Goal: Information Seeking & Learning: Learn about a topic

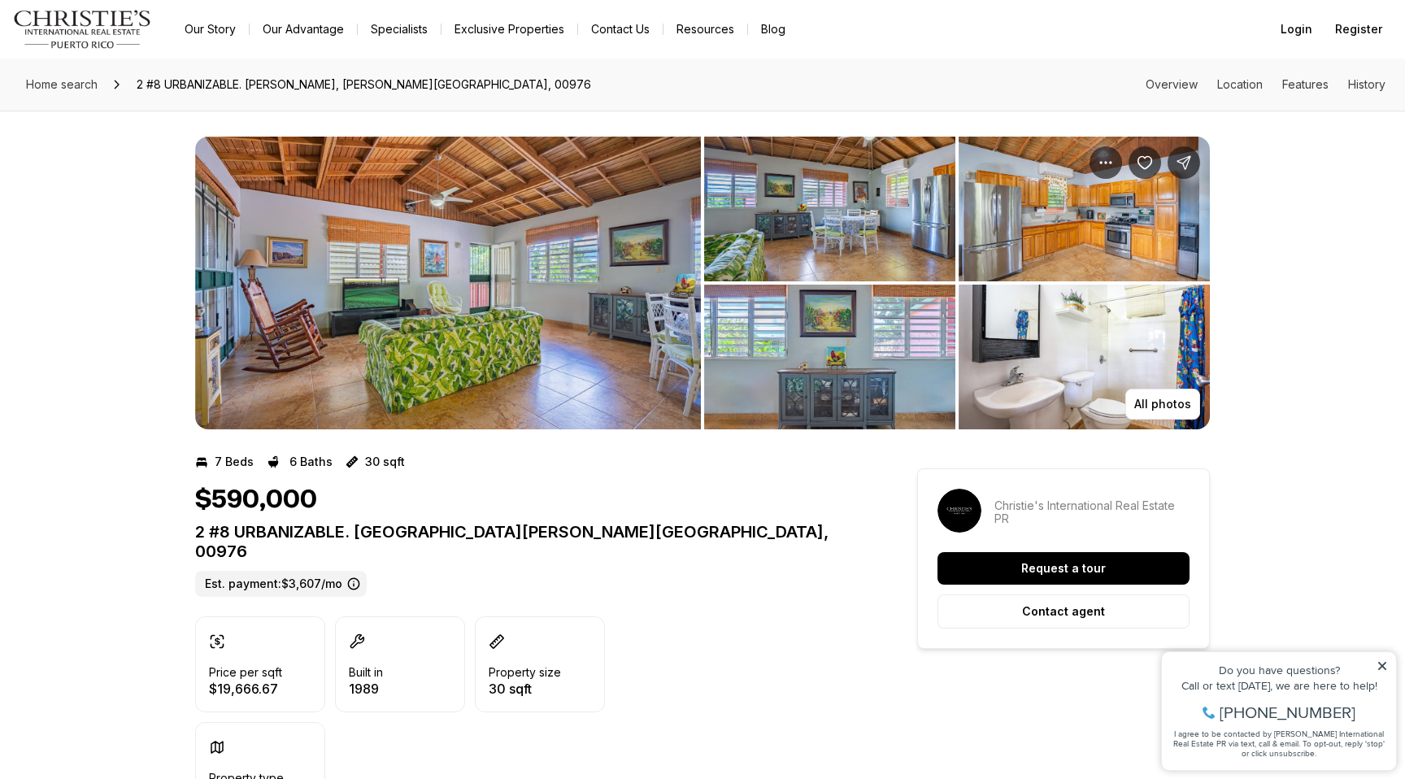
click at [451, 358] on img "View image gallery" at bounding box center [448, 283] width 506 height 293
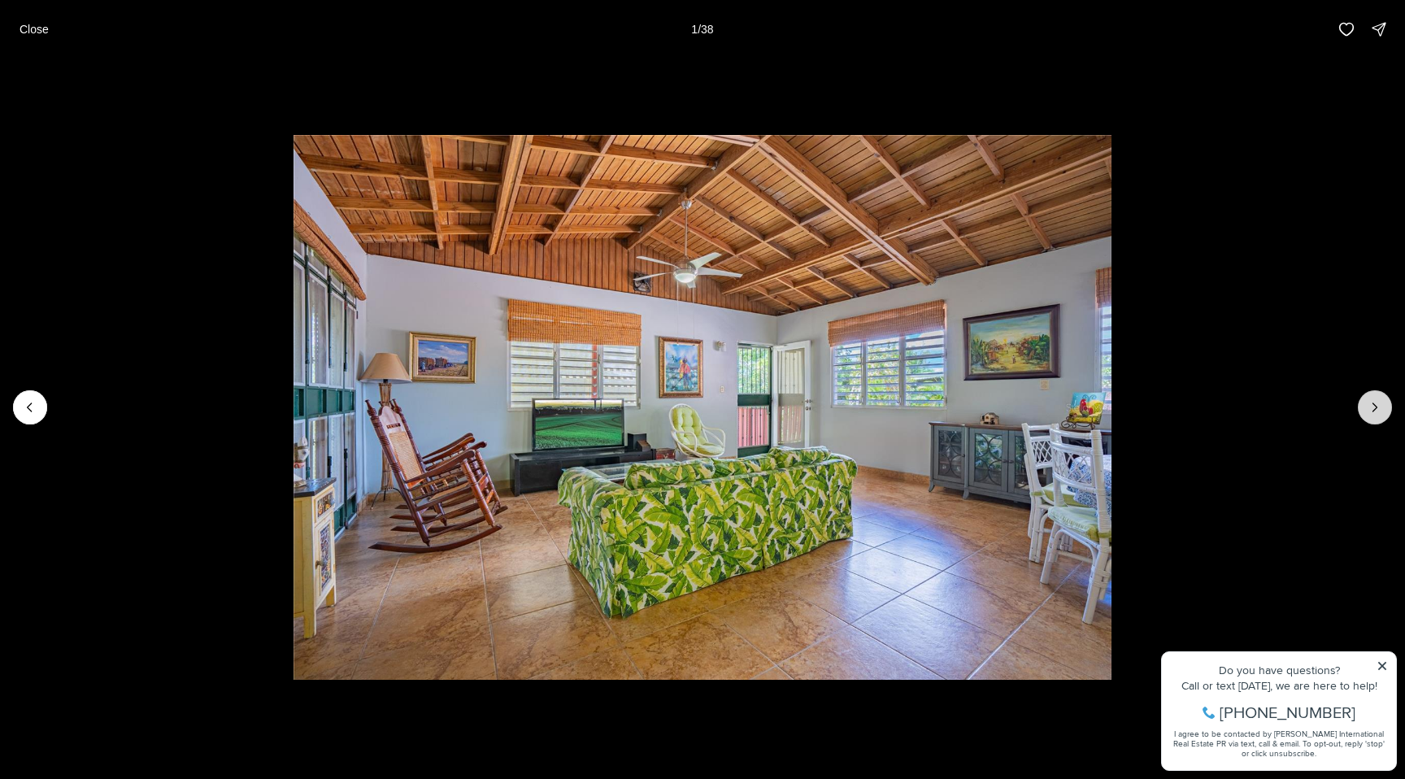
click at [1372, 408] on icon "Next slide" at bounding box center [1375, 407] width 16 height 16
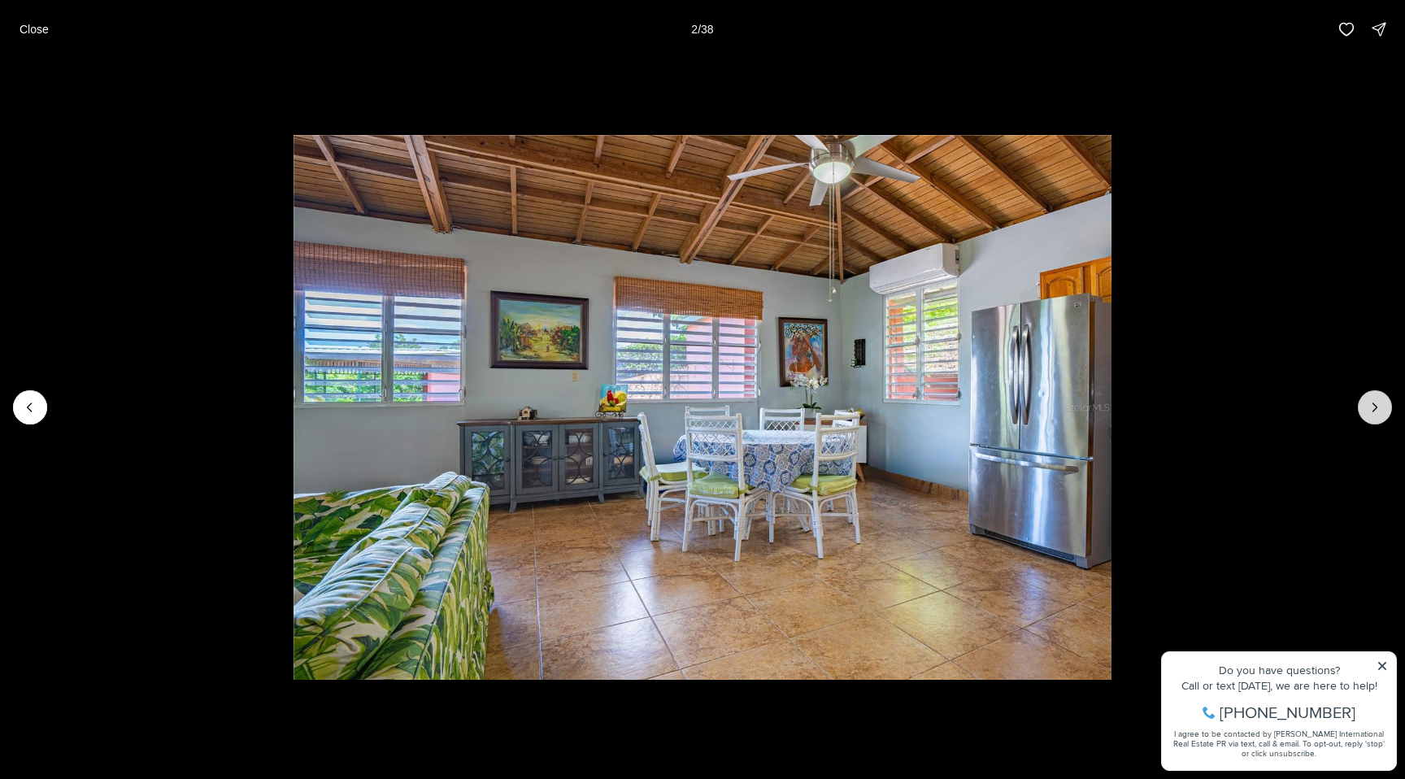
click at [1372, 408] on icon "Next slide" at bounding box center [1375, 407] width 16 height 16
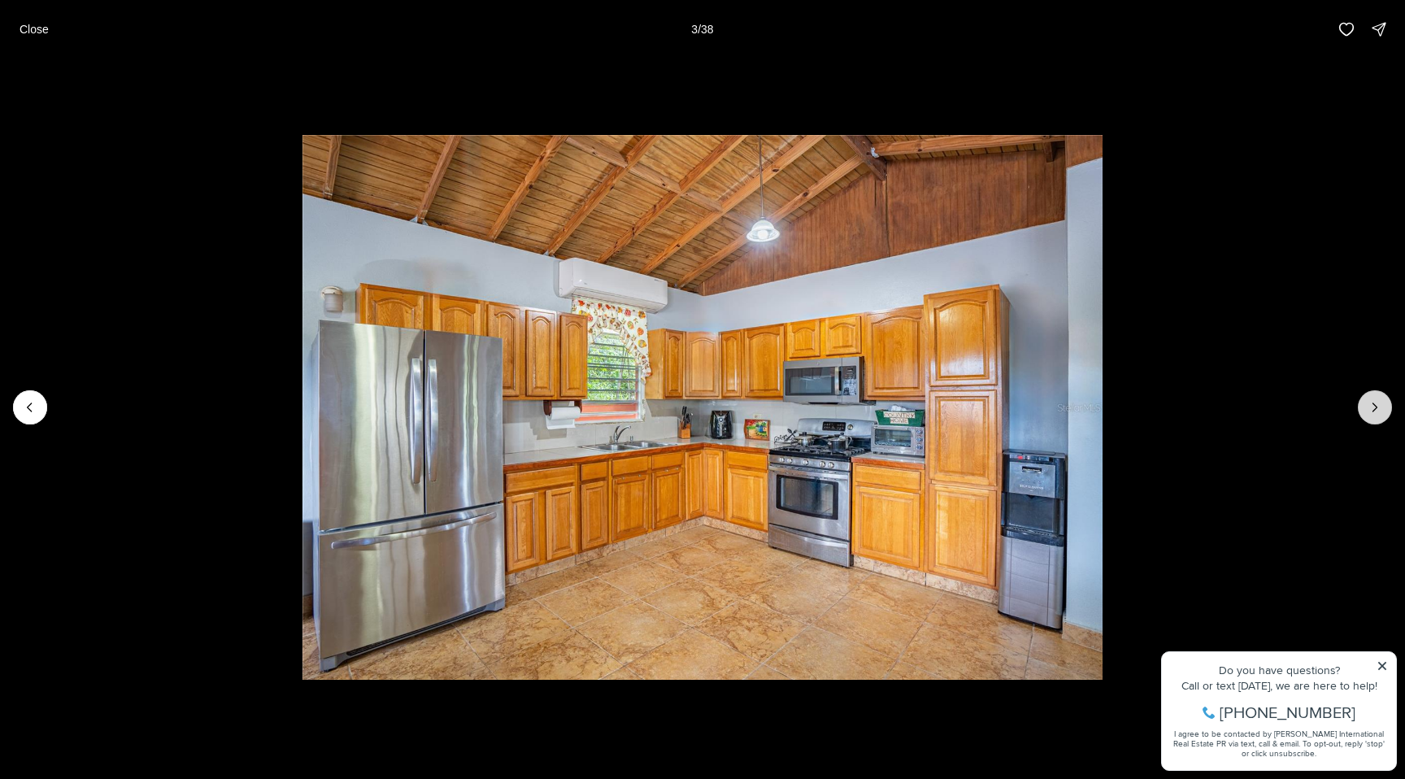
click at [1372, 408] on icon "Next slide" at bounding box center [1375, 407] width 16 height 16
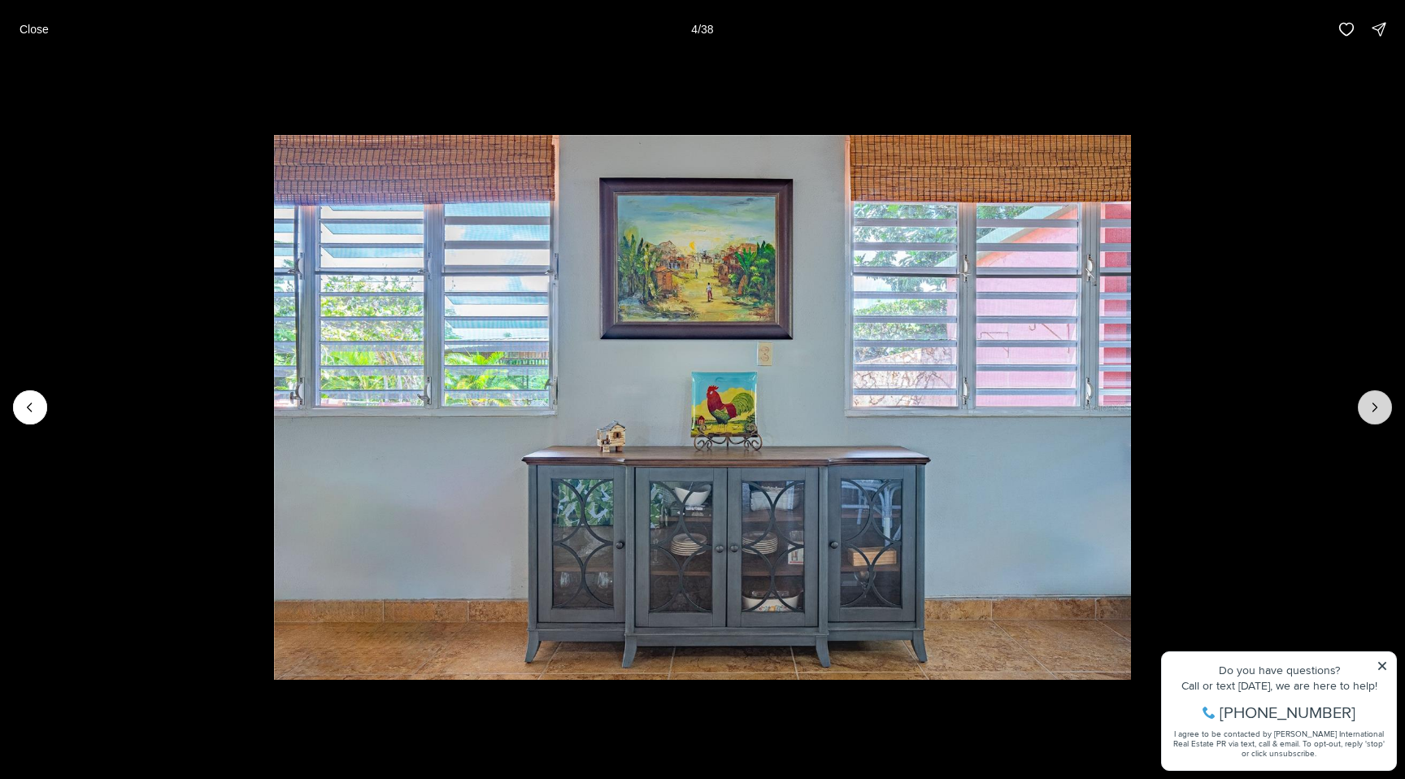
click at [1372, 408] on icon "Next slide" at bounding box center [1375, 407] width 16 height 16
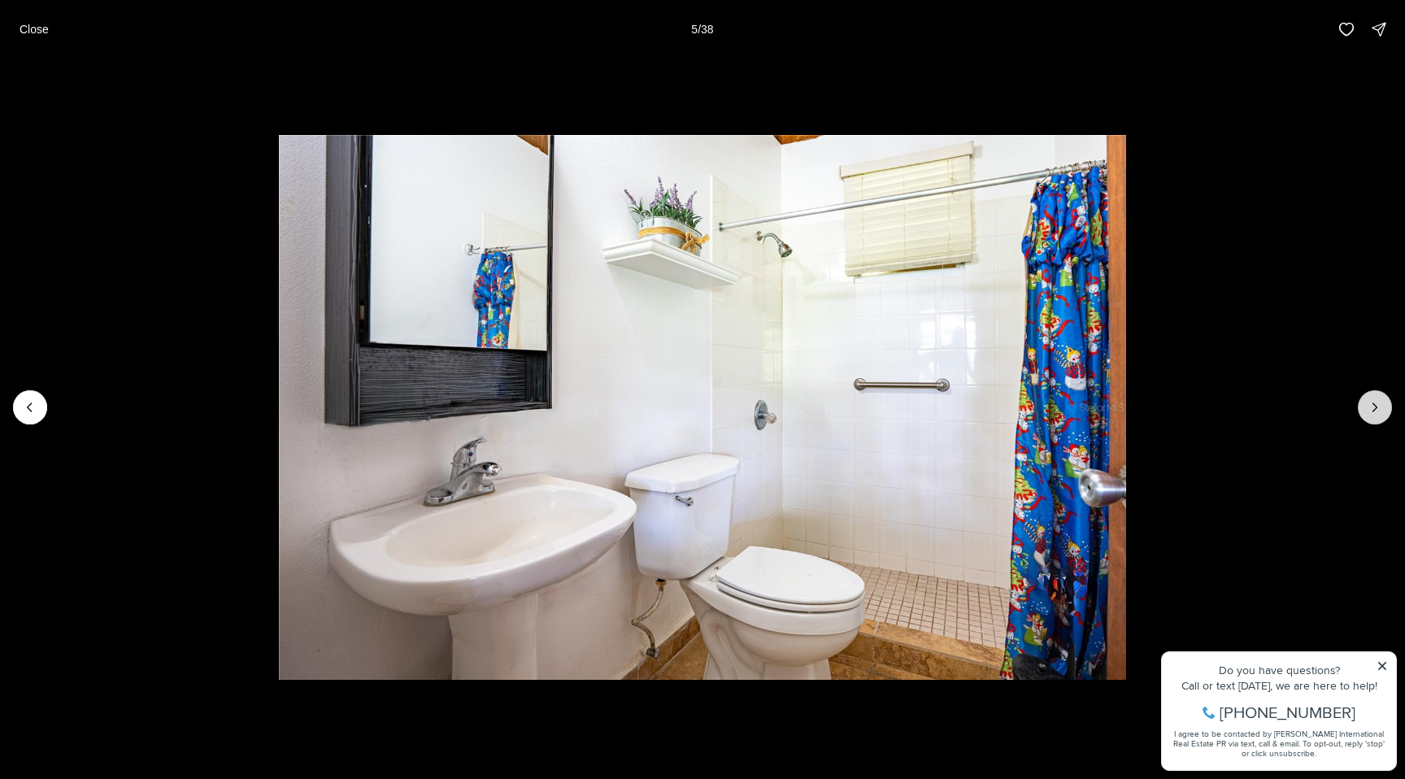
click at [1372, 408] on icon "Next slide" at bounding box center [1375, 407] width 16 height 16
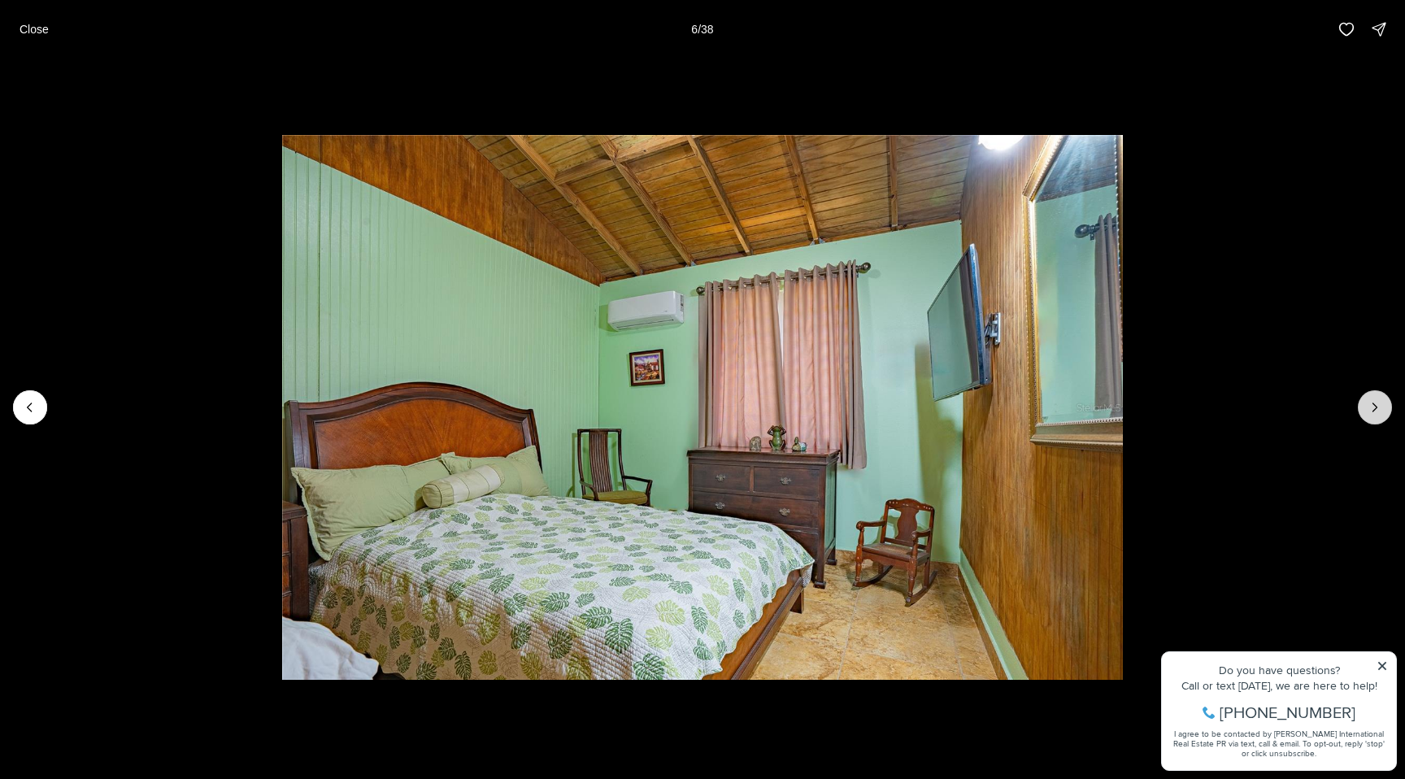
click at [1372, 408] on icon "Next slide" at bounding box center [1375, 407] width 16 height 16
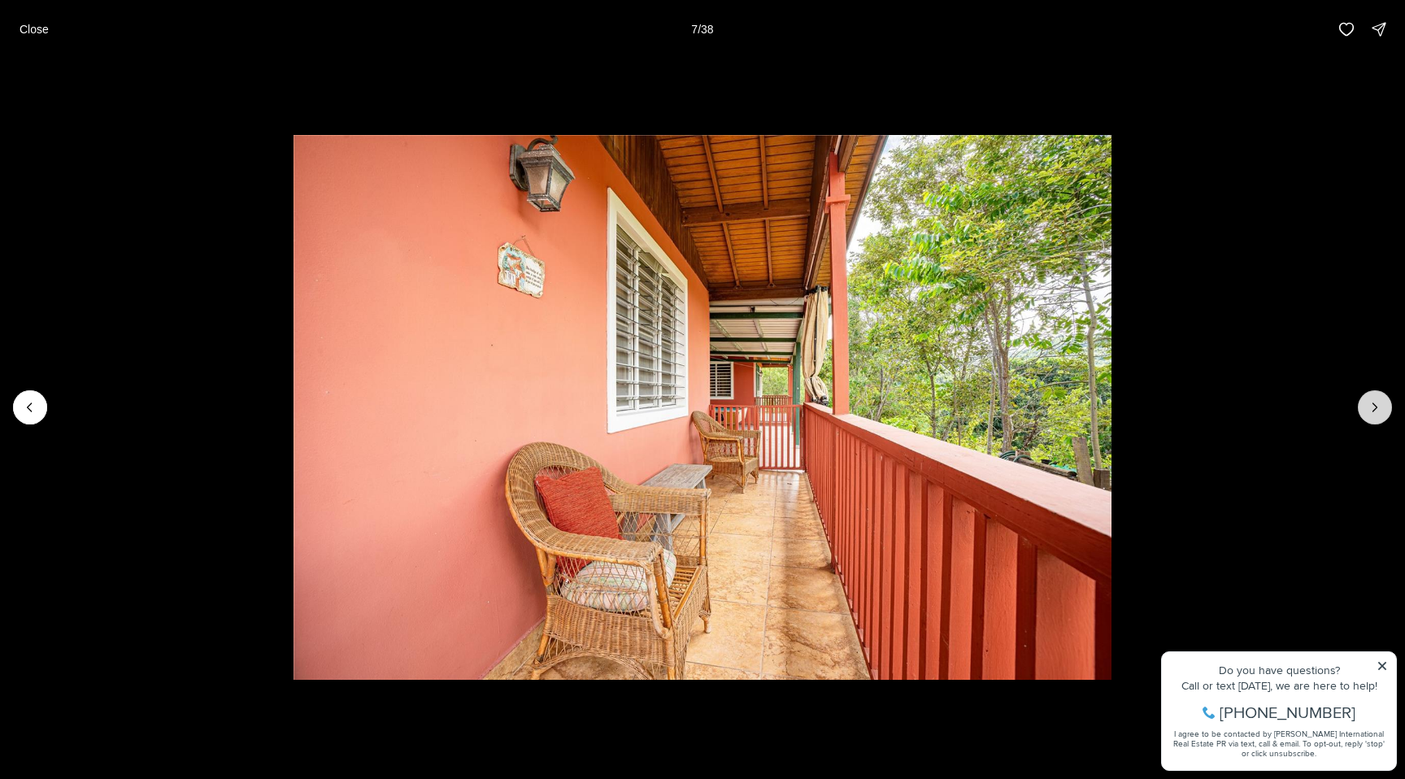
click at [1372, 408] on icon "Next slide" at bounding box center [1375, 407] width 16 height 16
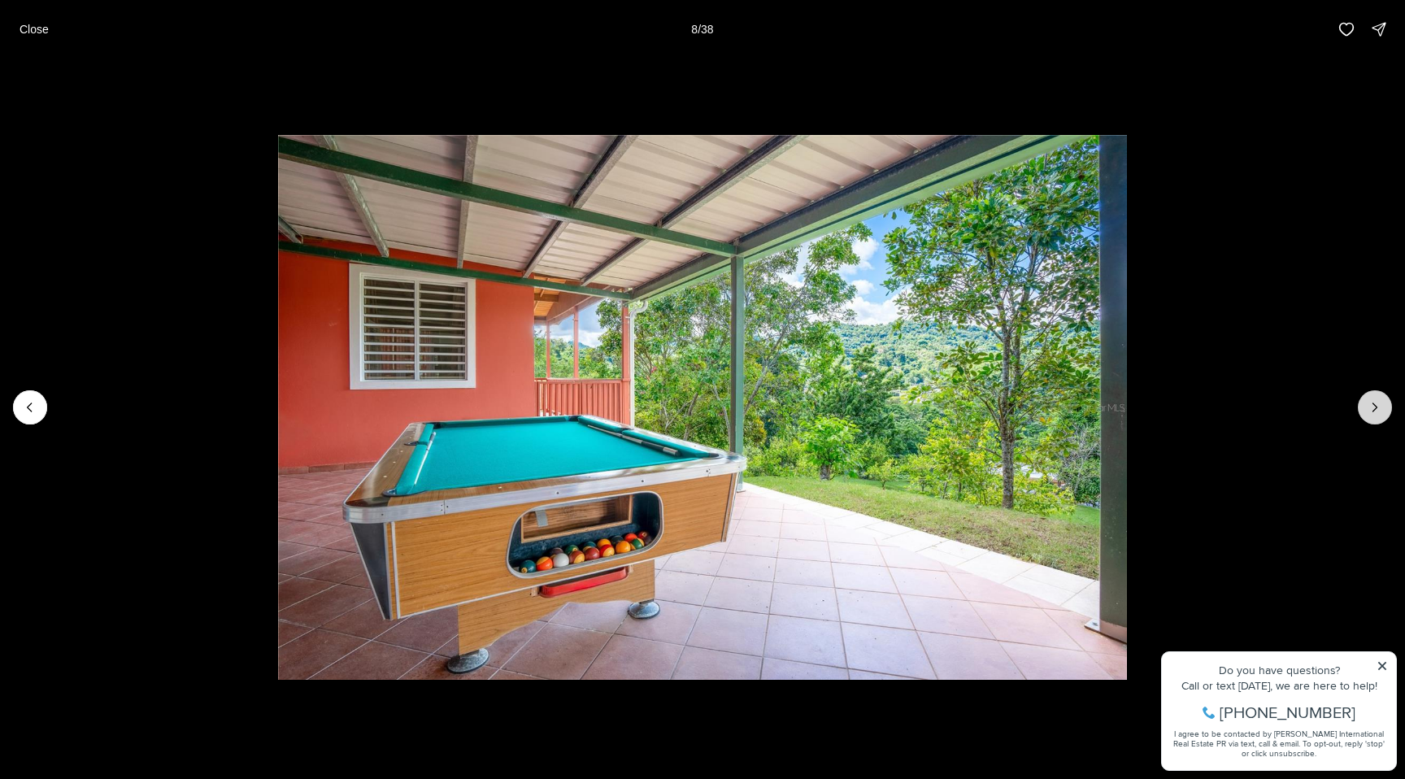
click at [1372, 408] on icon "Next slide" at bounding box center [1375, 407] width 16 height 16
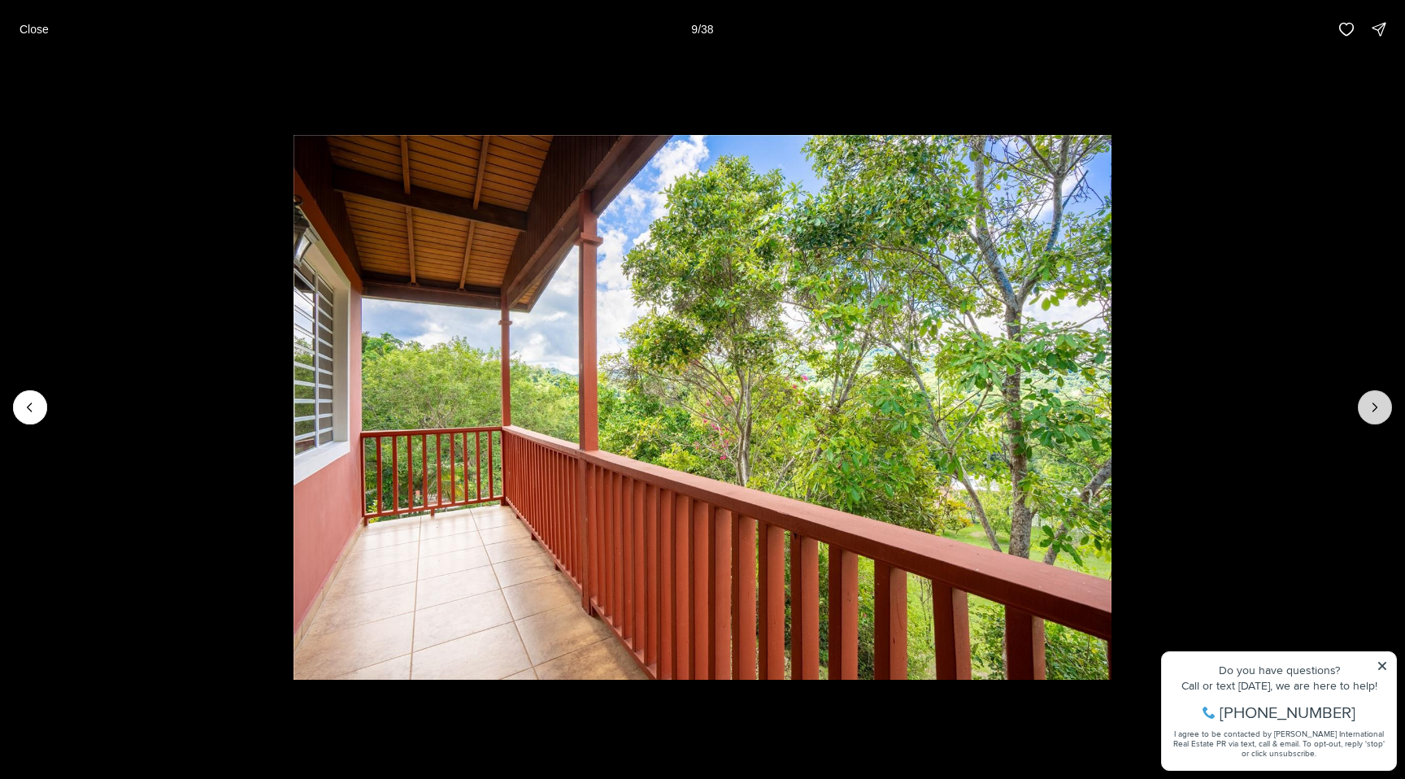
click at [1372, 408] on icon "Next slide" at bounding box center [1375, 407] width 16 height 16
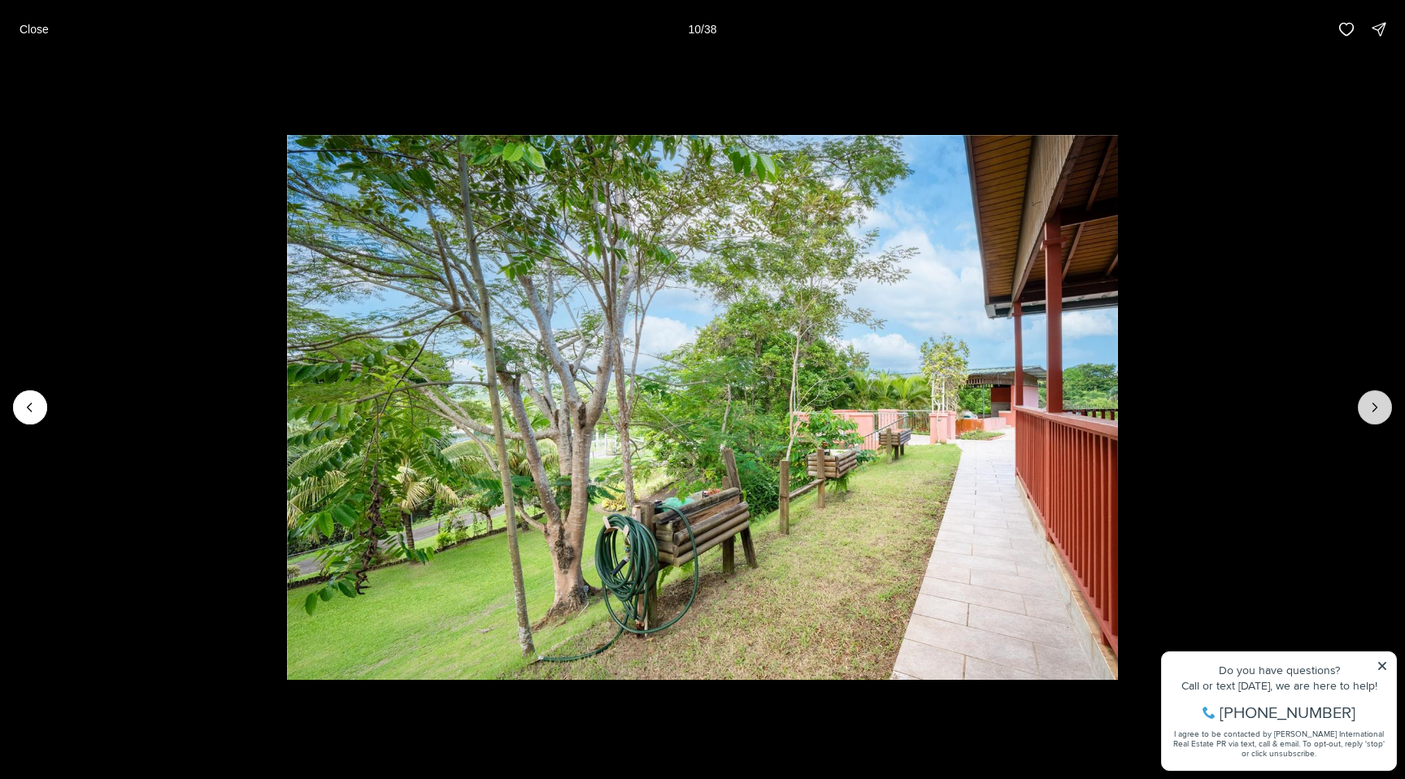
click at [1372, 408] on icon "Next slide" at bounding box center [1375, 407] width 16 height 16
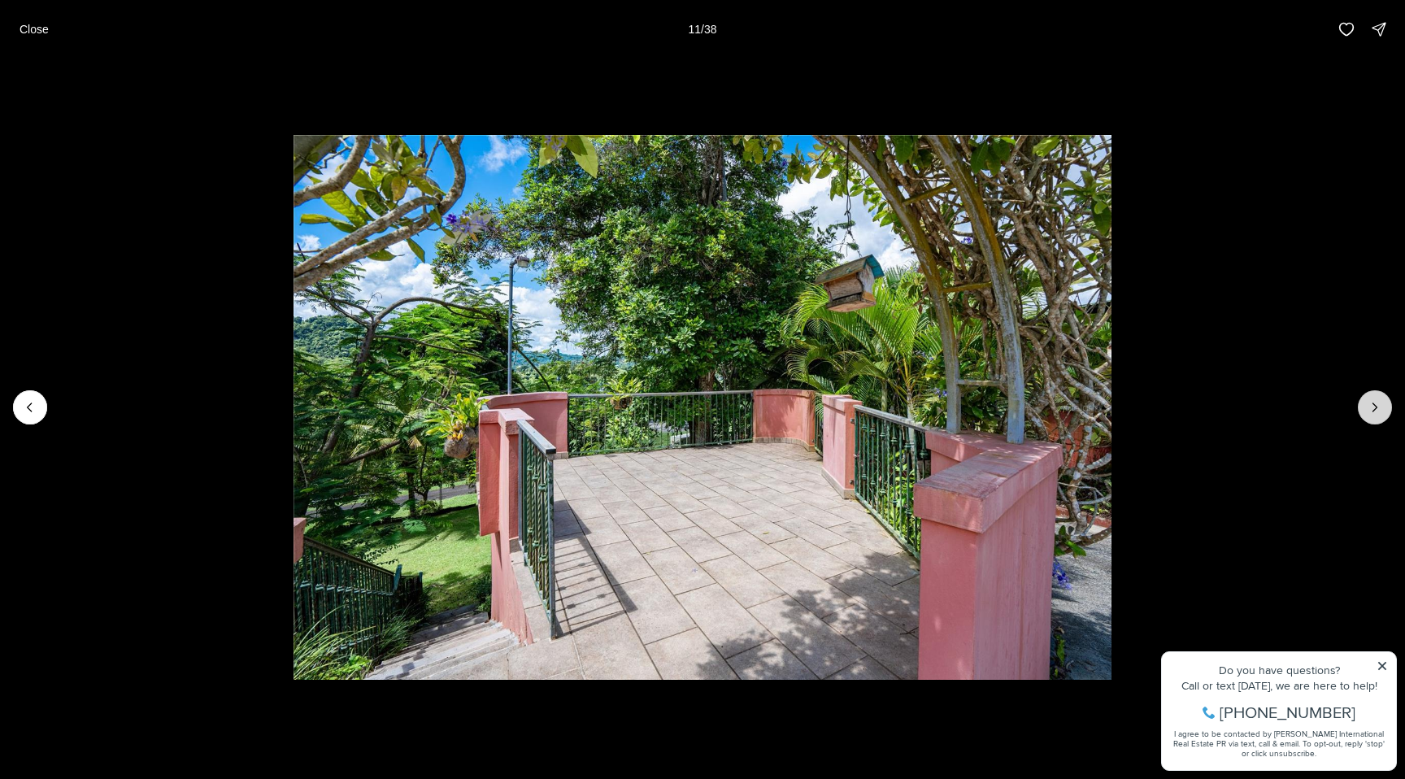
click at [1372, 408] on icon "Next slide" at bounding box center [1375, 407] width 16 height 16
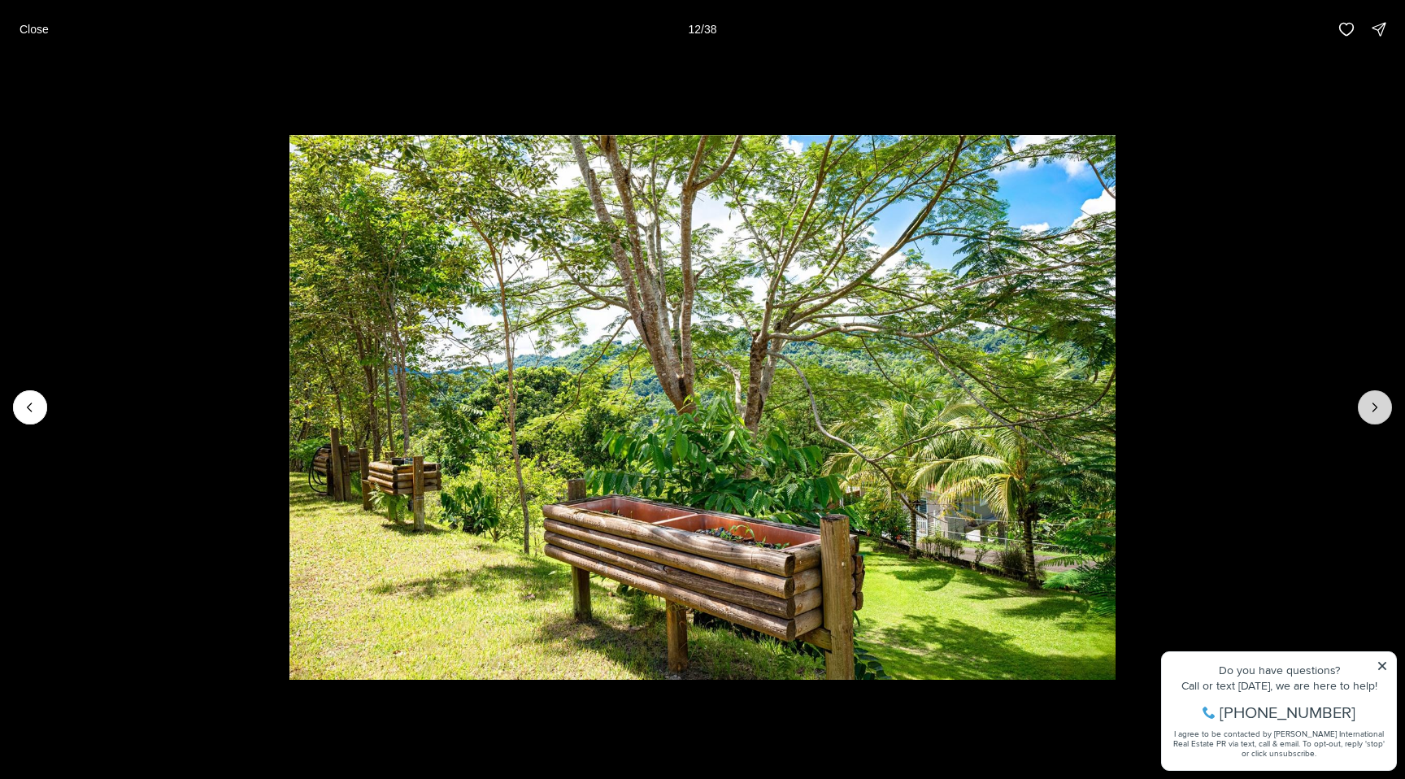
click at [1372, 408] on icon "Next slide" at bounding box center [1375, 407] width 16 height 16
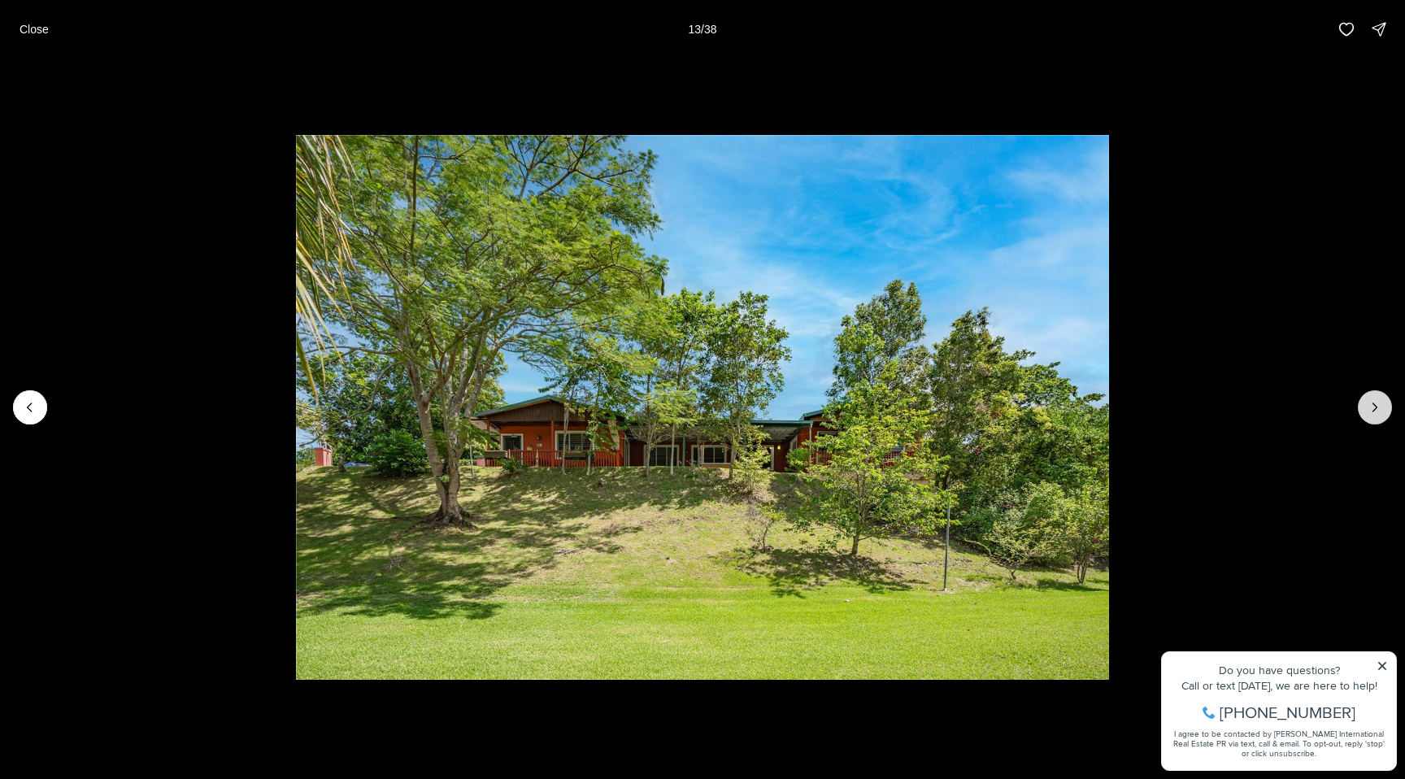
click at [1372, 408] on icon "Next slide" at bounding box center [1375, 407] width 16 height 16
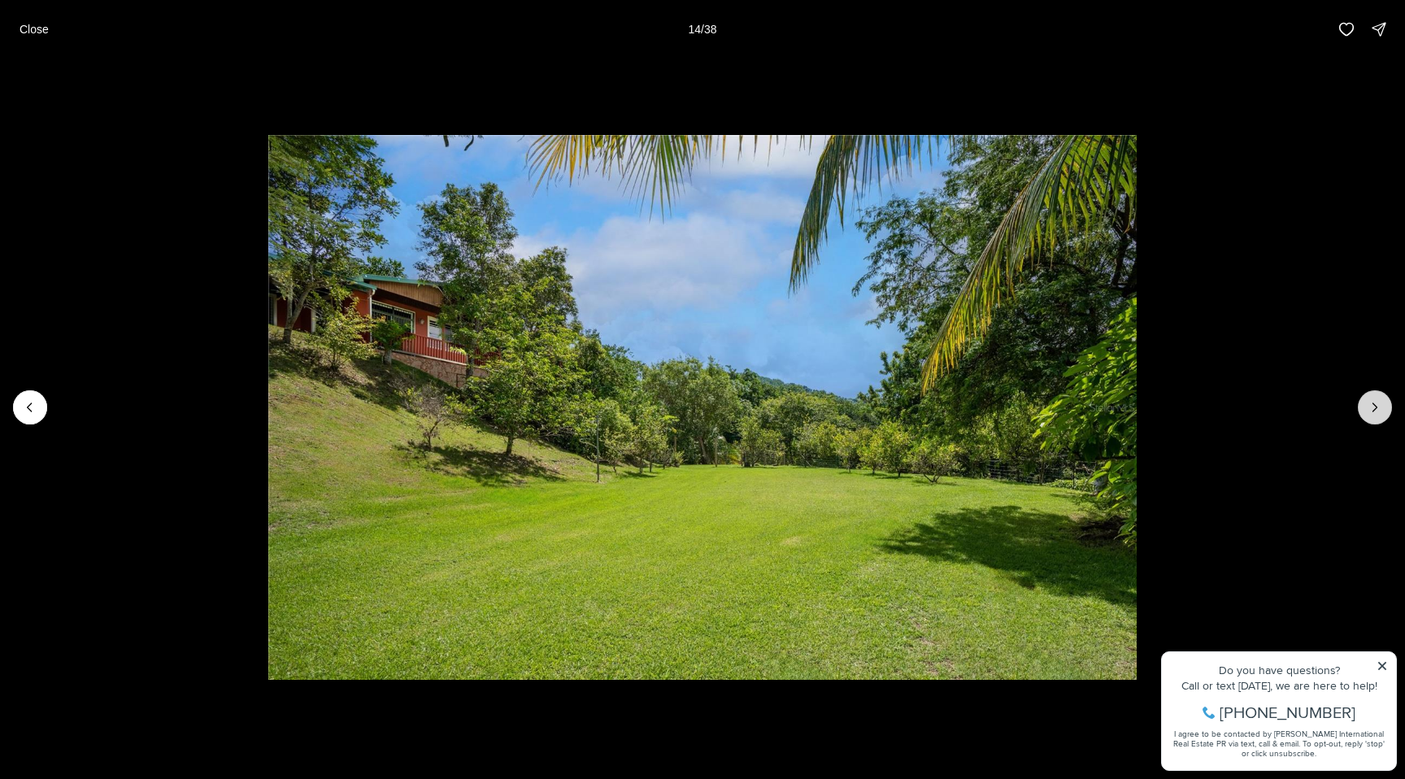
click at [1372, 408] on icon "Next slide" at bounding box center [1375, 407] width 16 height 16
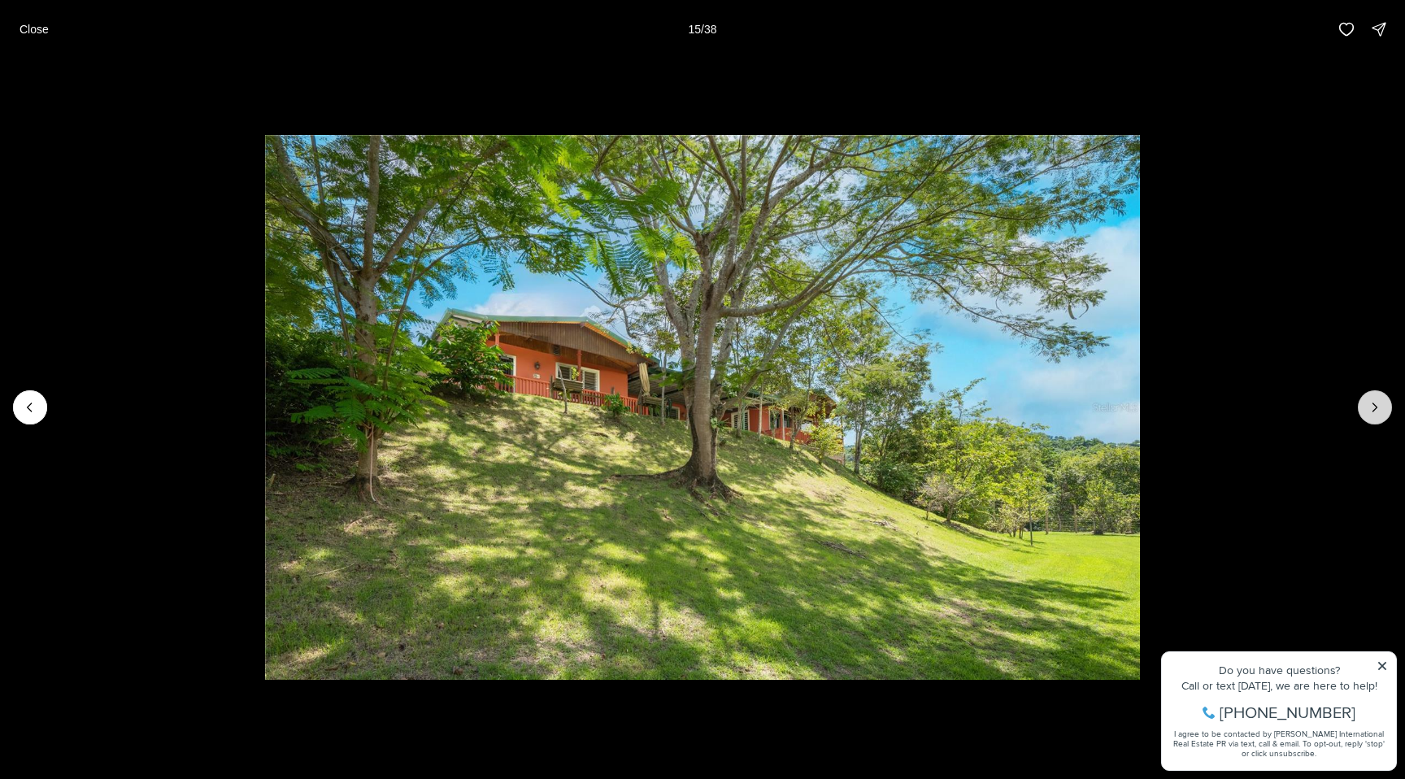
click at [1372, 408] on icon "Next slide" at bounding box center [1375, 407] width 16 height 16
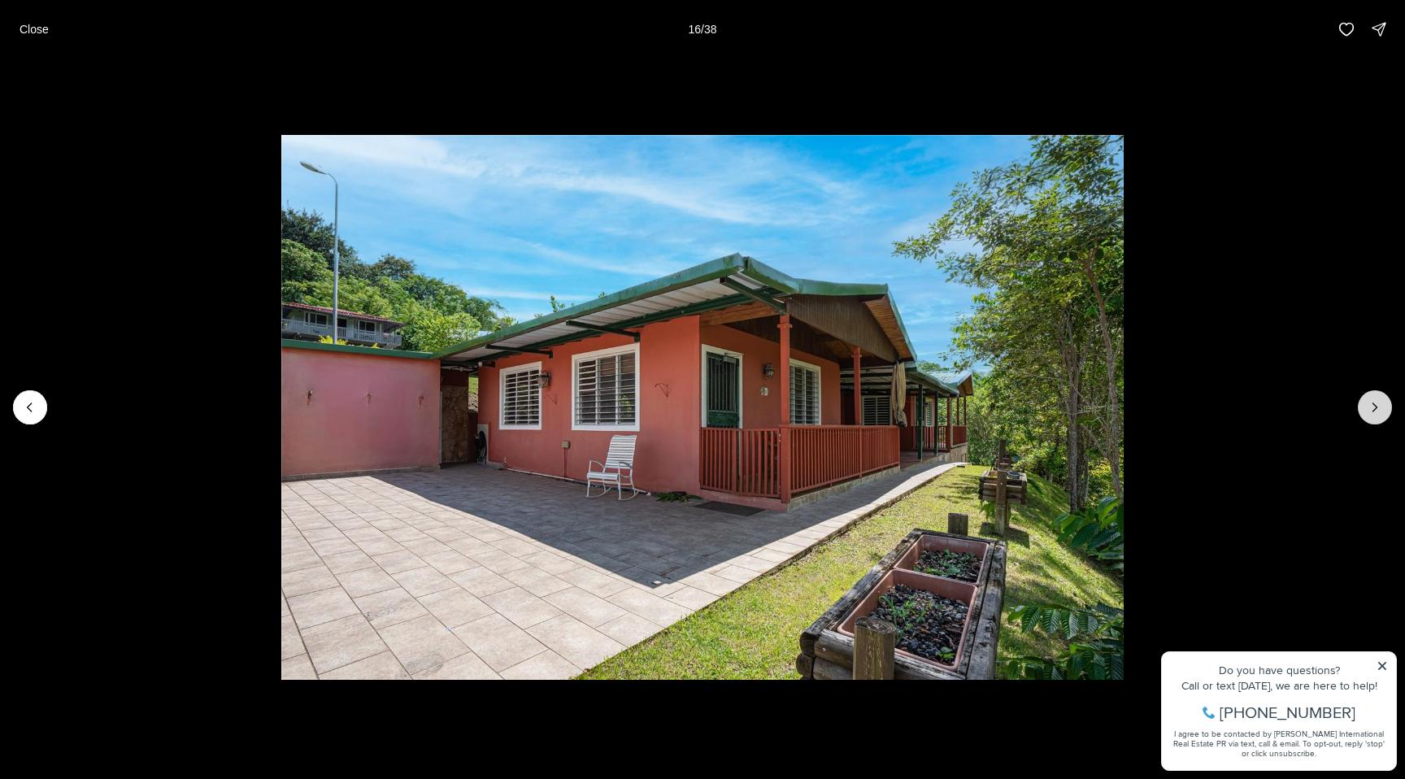
click at [1372, 408] on icon "Next slide" at bounding box center [1375, 407] width 16 height 16
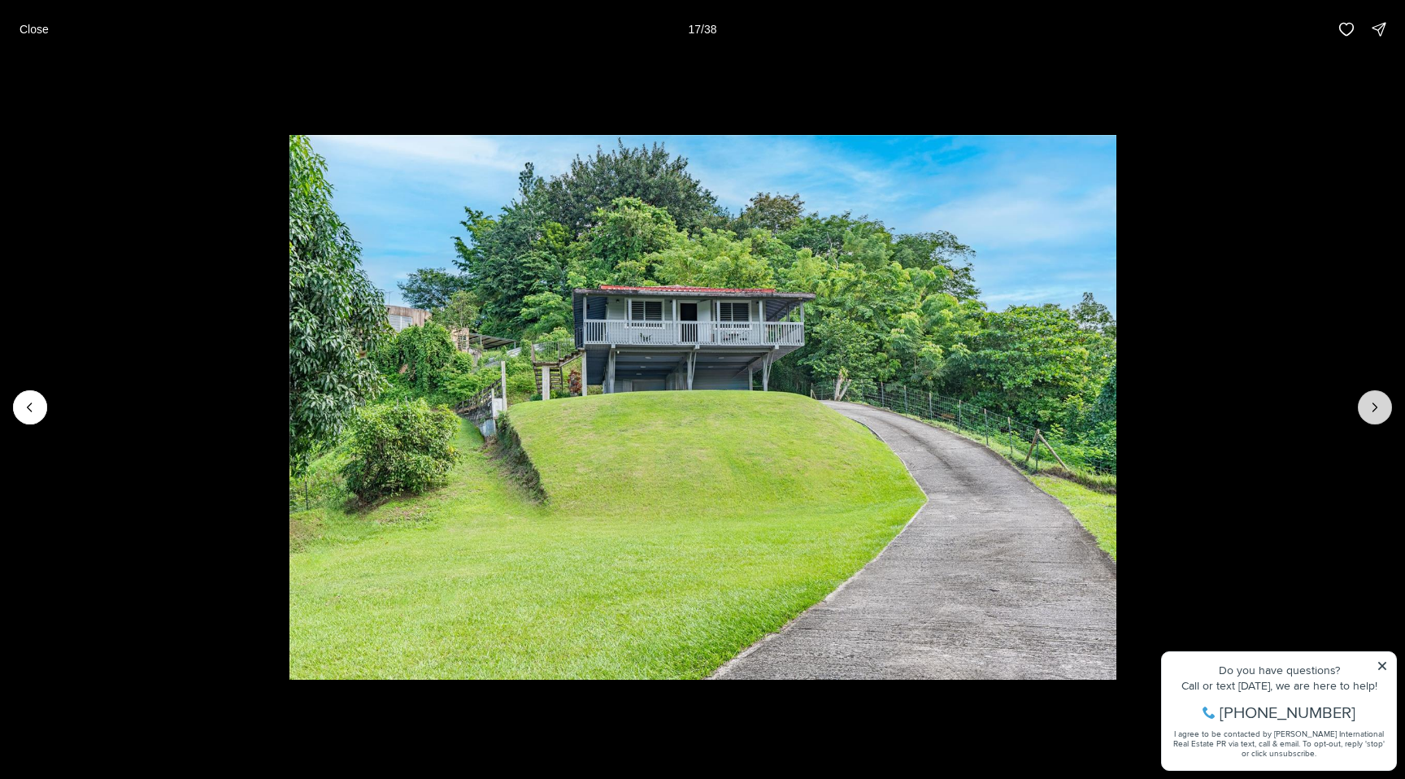
click at [1372, 408] on icon "Next slide" at bounding box center [1375, 407] width 16 height 16
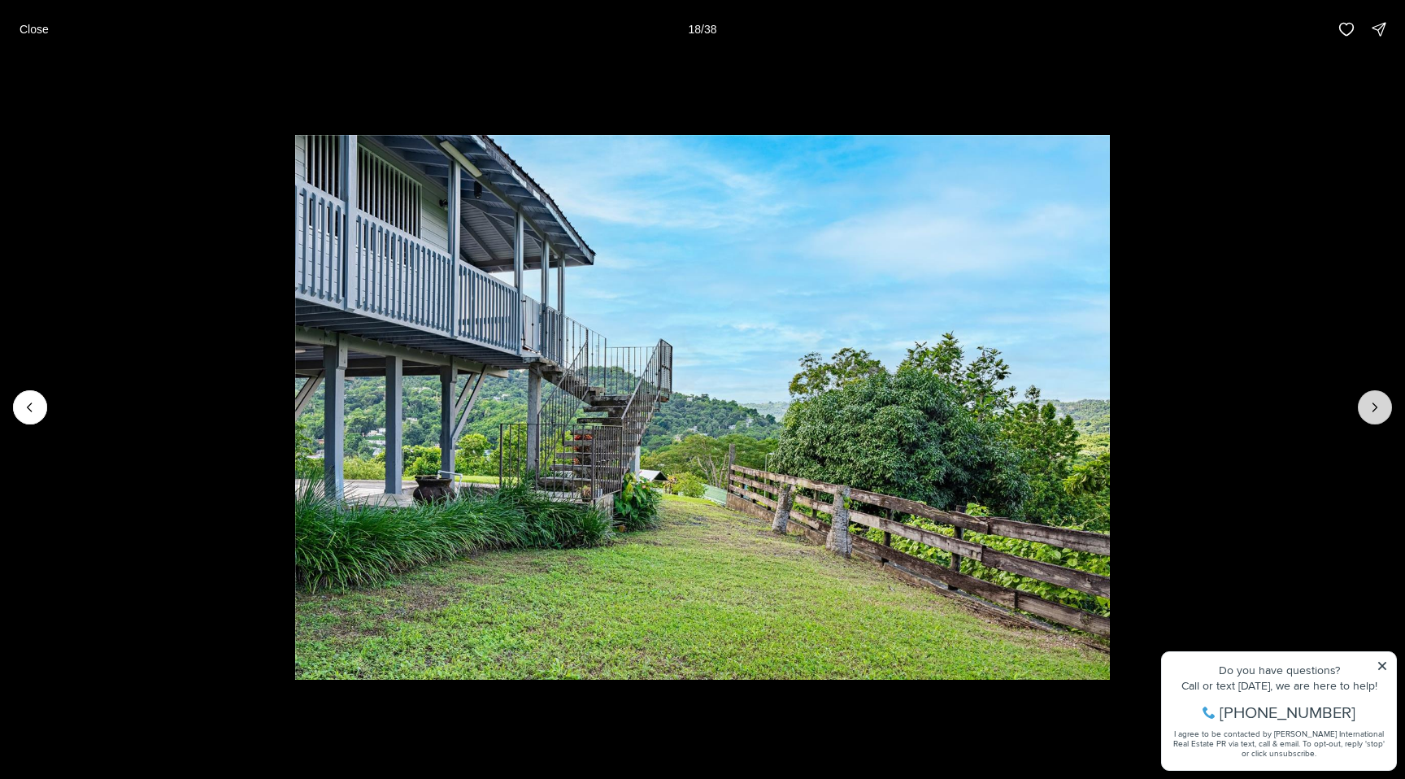
click at [1372, 408] on icon "Next slide" at bounding box center [1375, 407] width 16 height 16
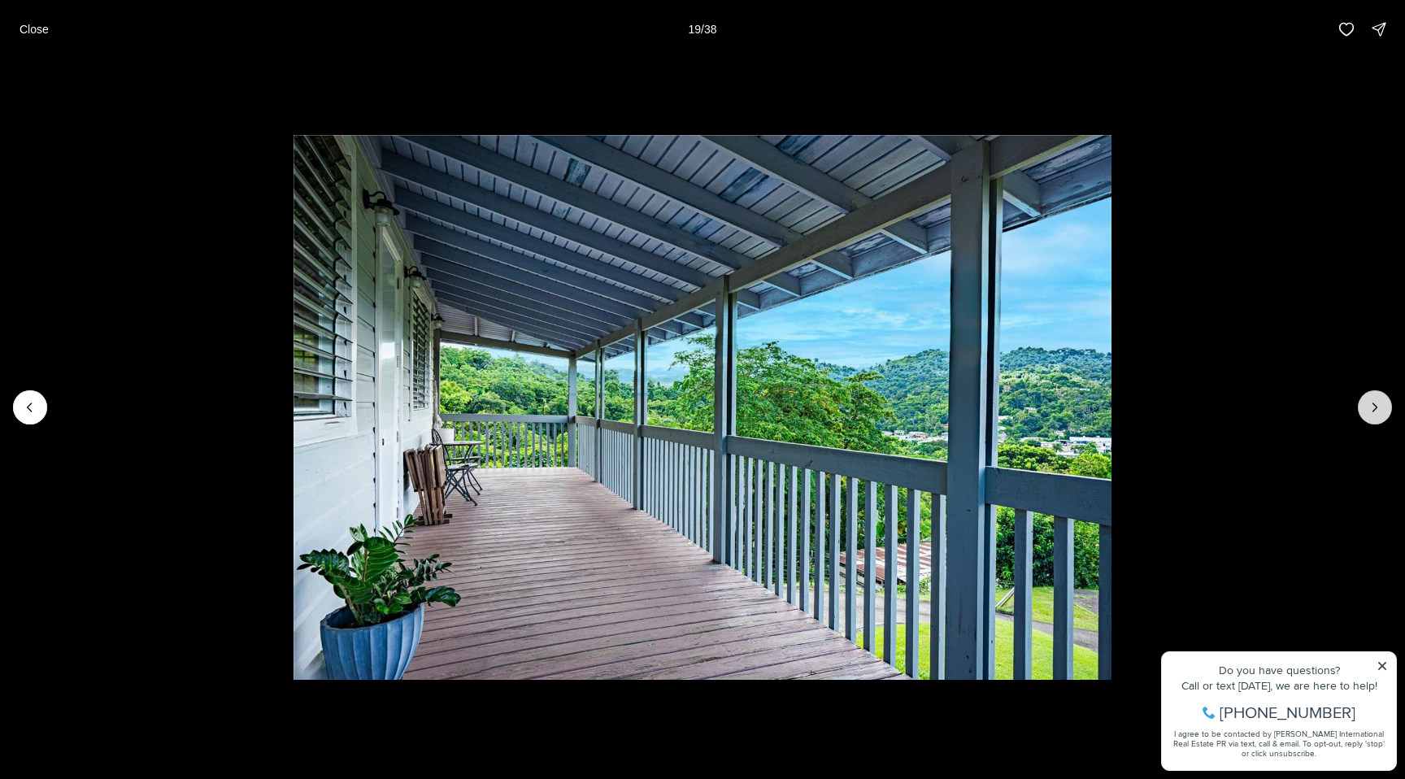
click at [1372, 408] on icon "Next slide" at bounding box center [1375, 407] width 16 height 16
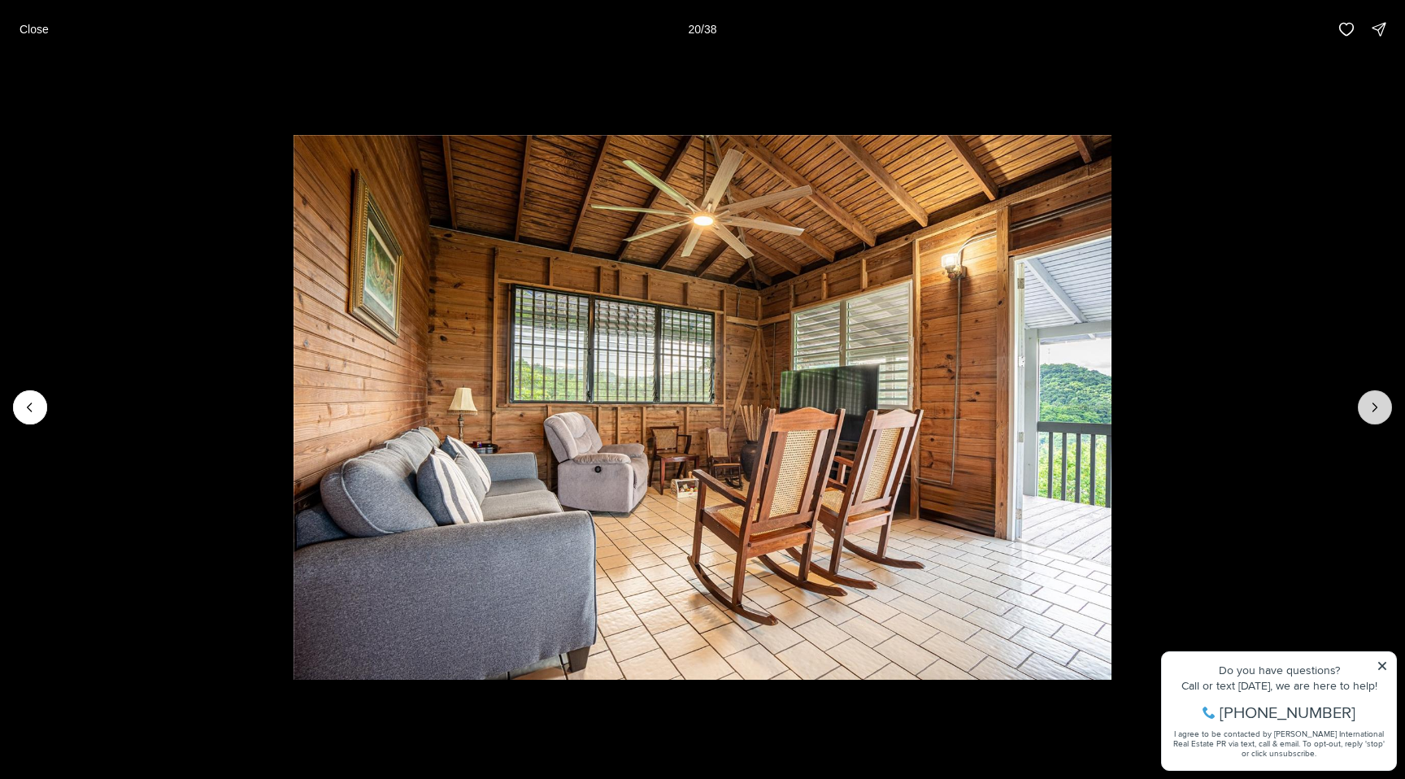
click at [1372, 408] on icon "Next slide" at bounding box center [1375, 407] width 16 height 16
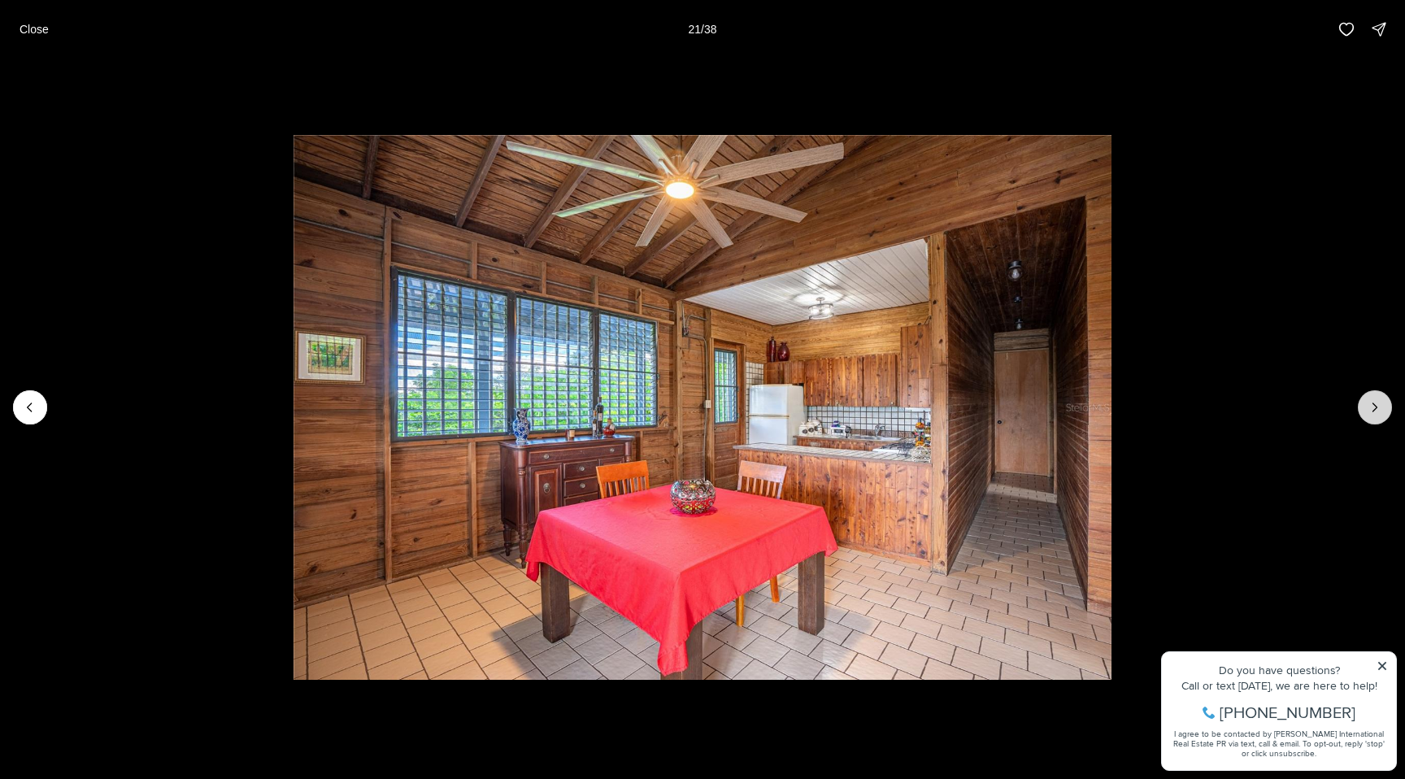
click at [1372, 408] on icon "Next slide" at bounding box center [1375, 407] width 16 height 16
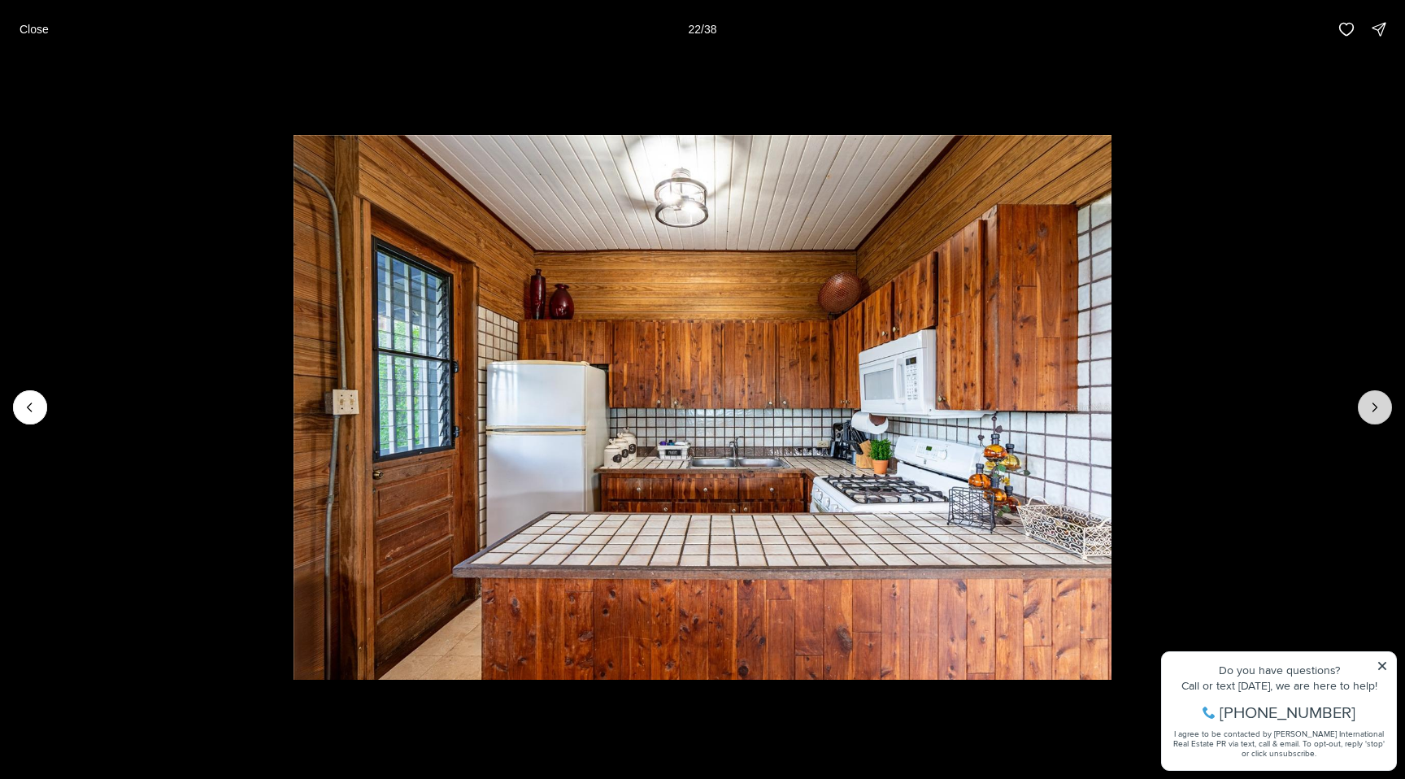
click at [1372, 408] on icon "Next slide" at bounding box center [1375, 407] width 16 height 16
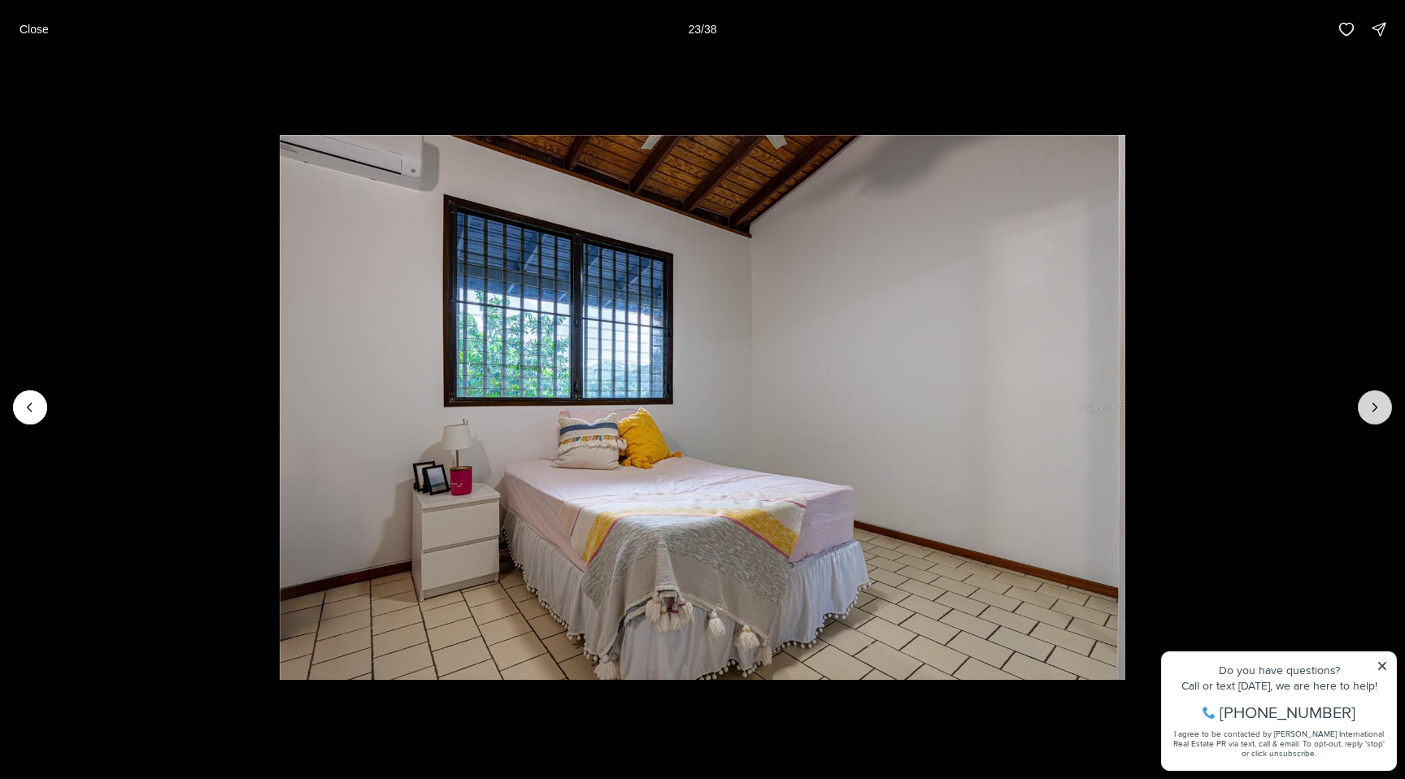
click at [1372, 408] on icon "Next slide" at bounding box center [1375, 407] width 16 height 16
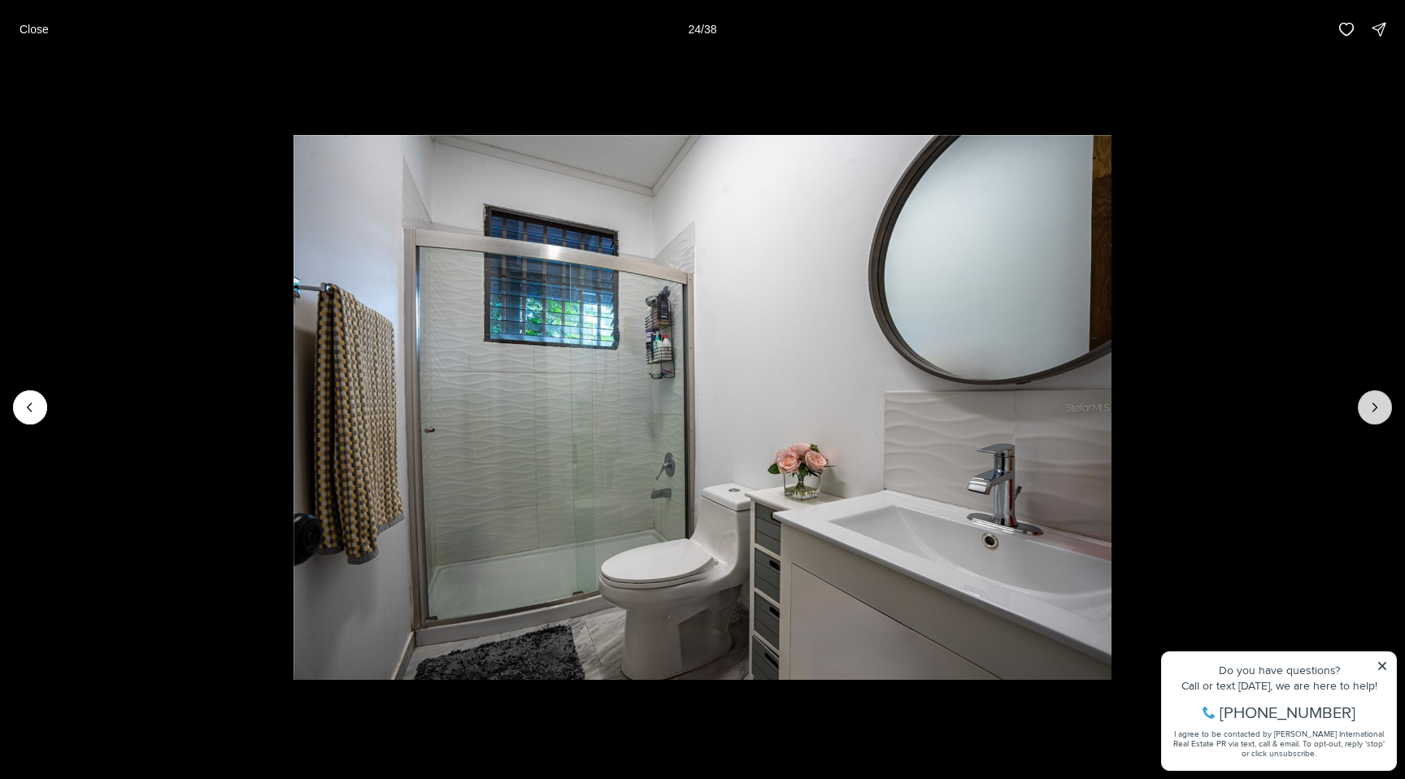
click at [1372, 408] on icon "Next slide" at bounding box center [1375, 407] width 16 height 16
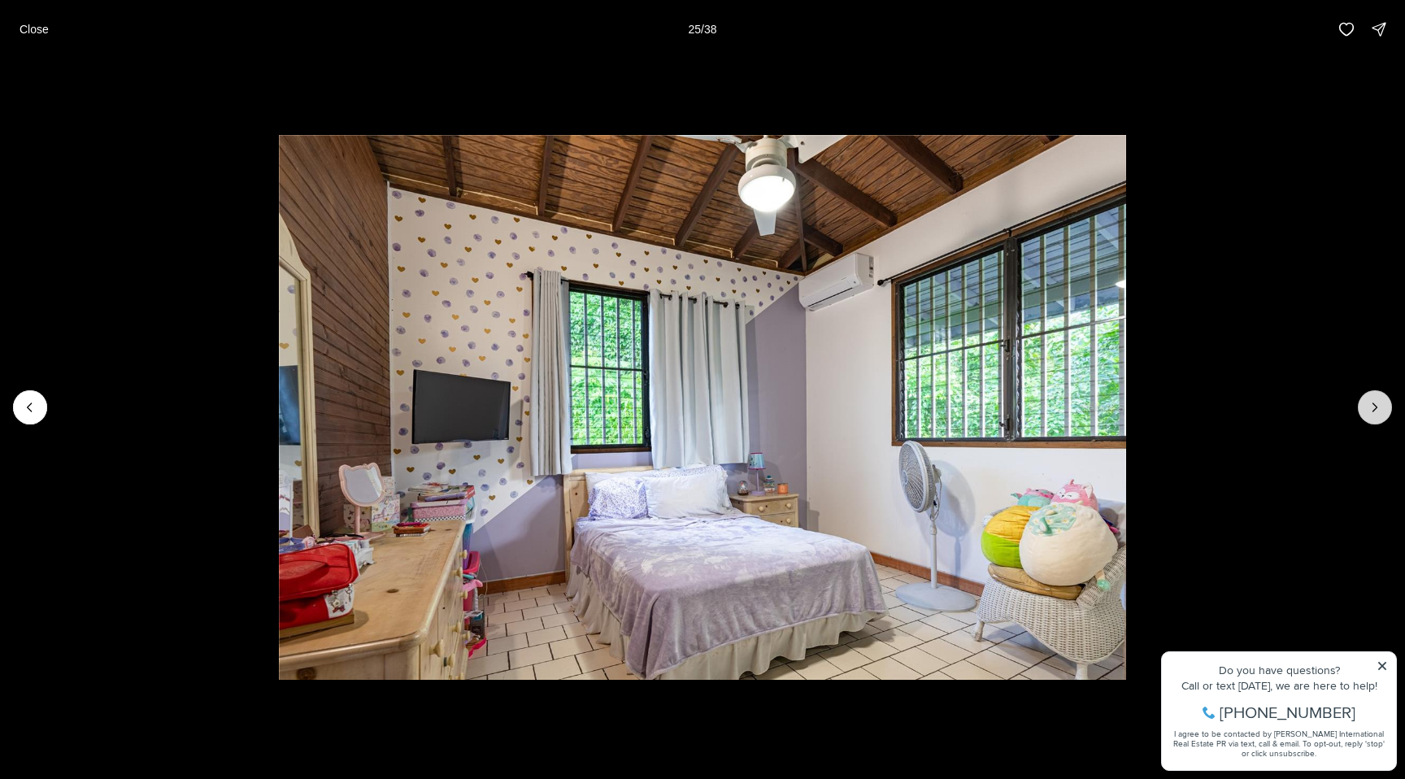
click at [1372, 408] on icon "Next slide" at bounding box center [1375, 407] width 16 height 16
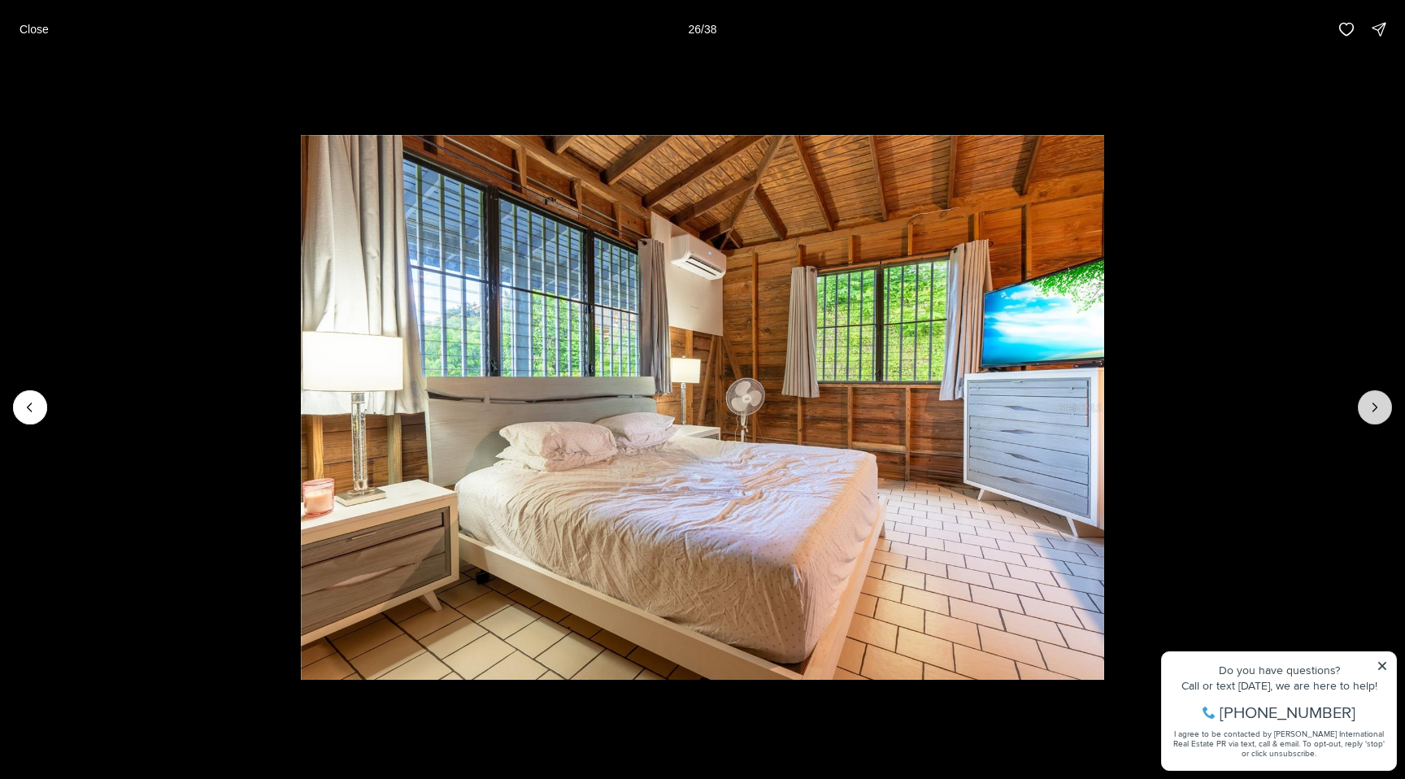
click at [1372, 408] on icon "Next slide" at bounding box center [1375, 407] width 16 height 16
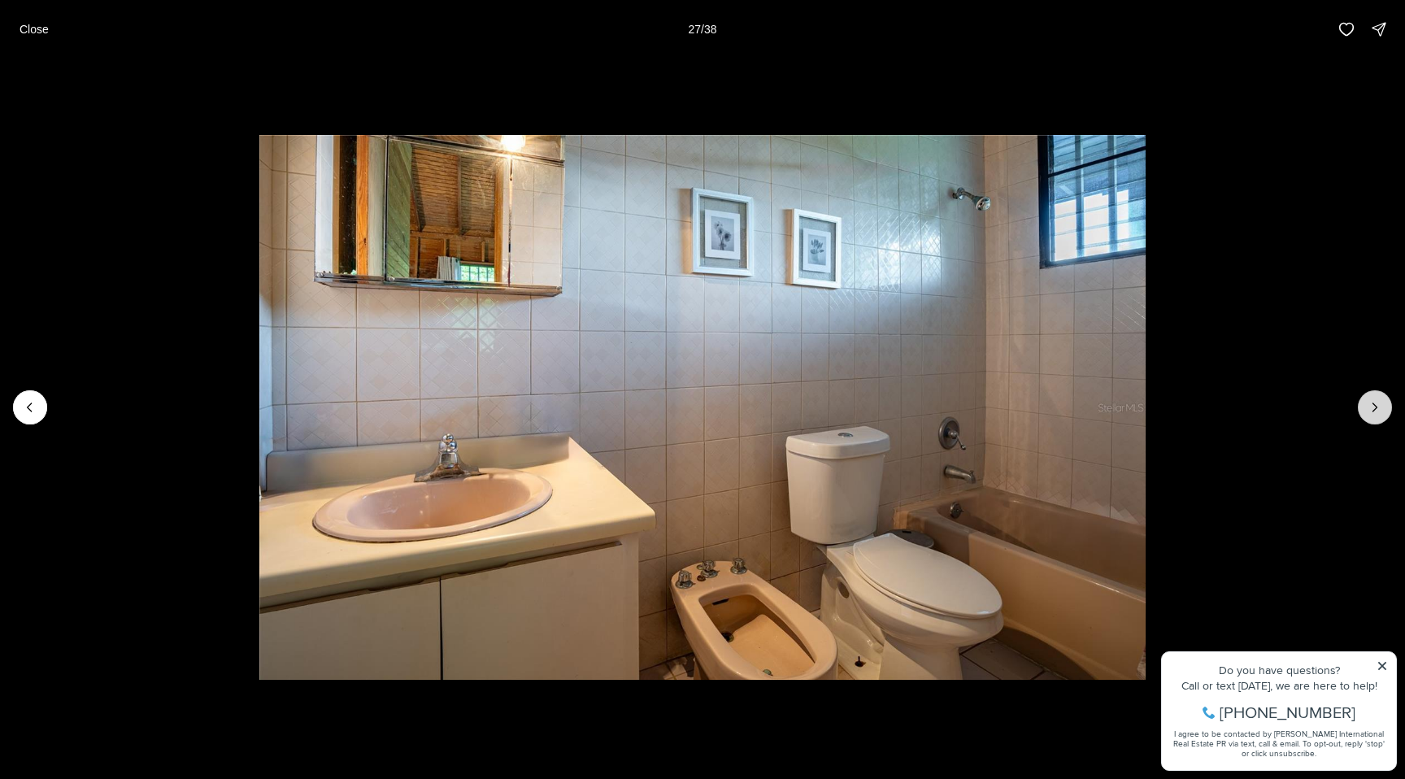
click at [1372, 408] on icon "Next slide" at bounding box center [1375, 407] width 16 height 16
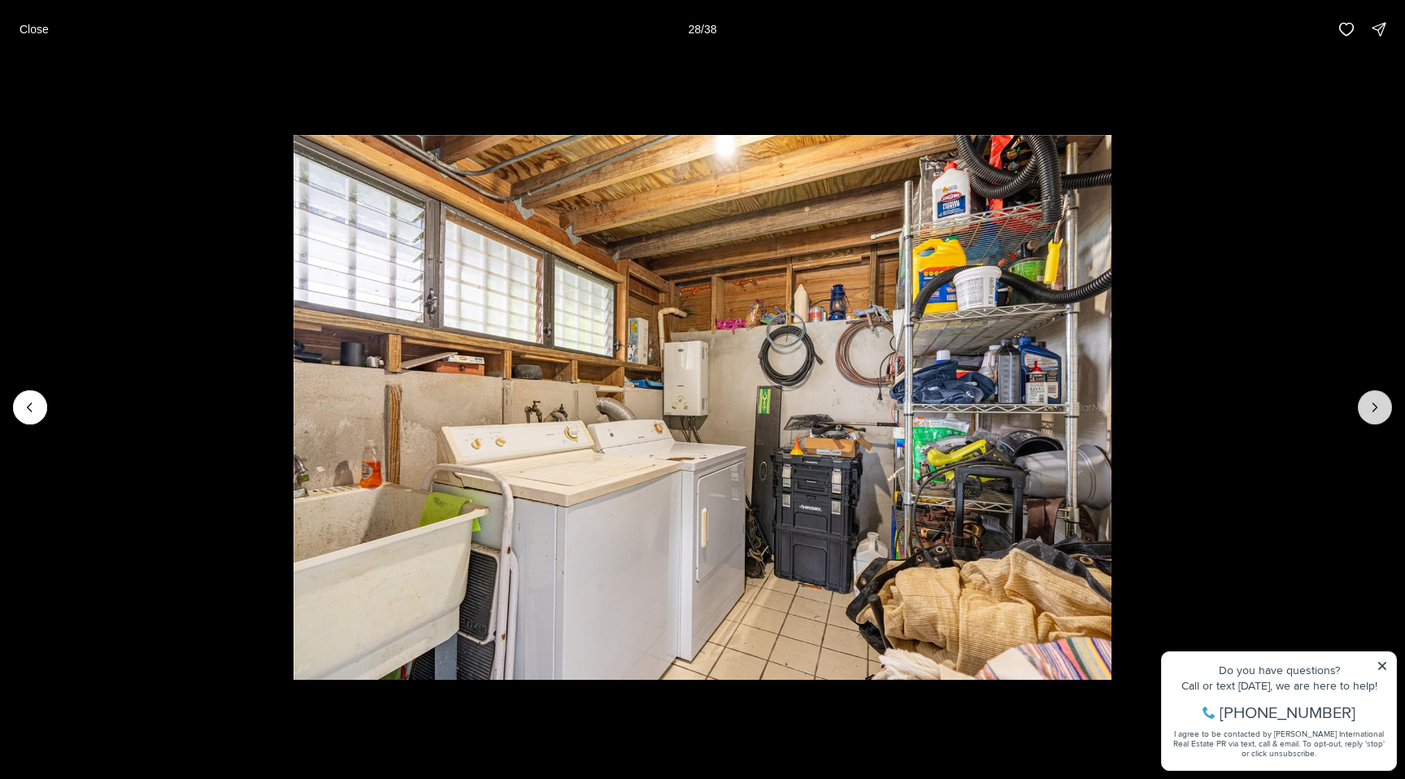
click at [1372, 408] on icon "Next slide" at bounding box center [1375, 407] width 16 height 16
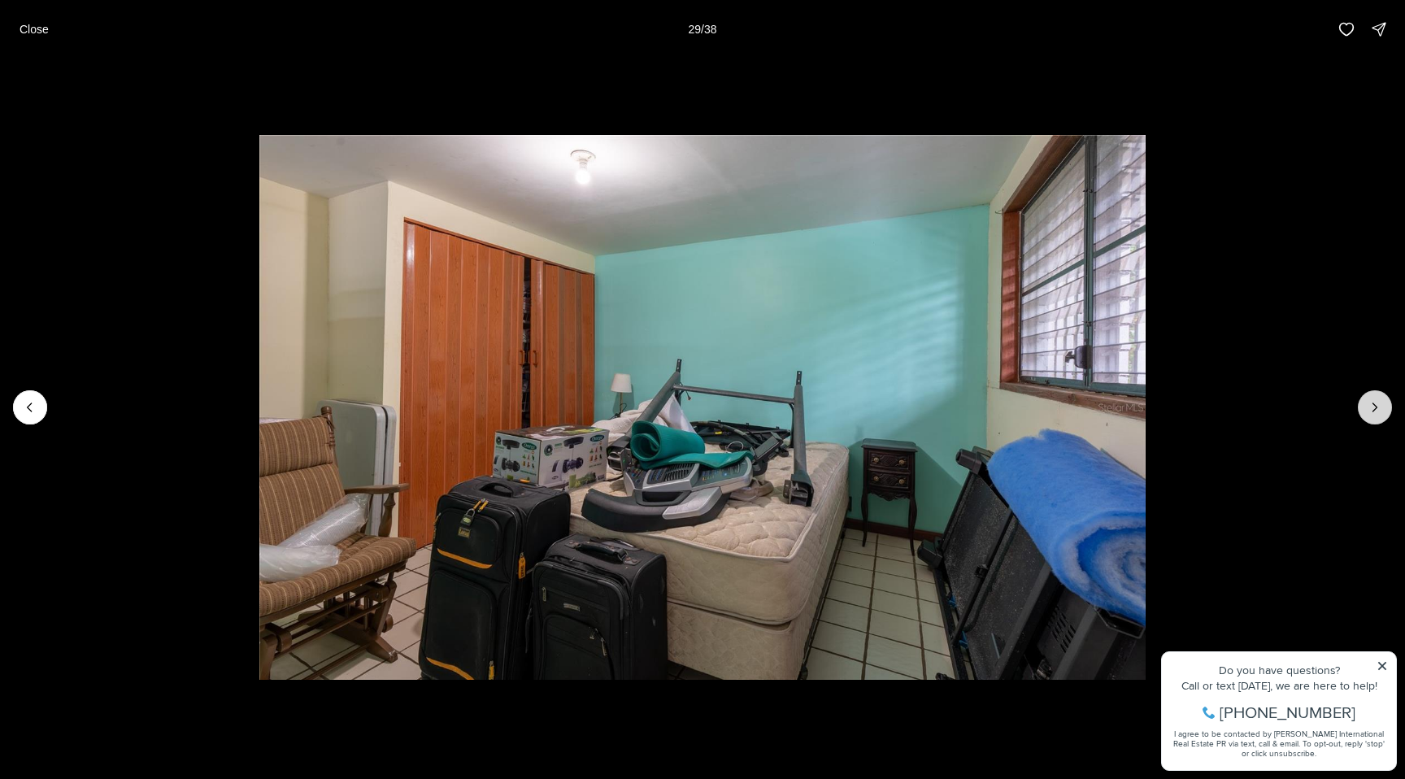
click at [1372, 408] on icon "Next slide" at bounding box center [1375, 407] width 16 height 16
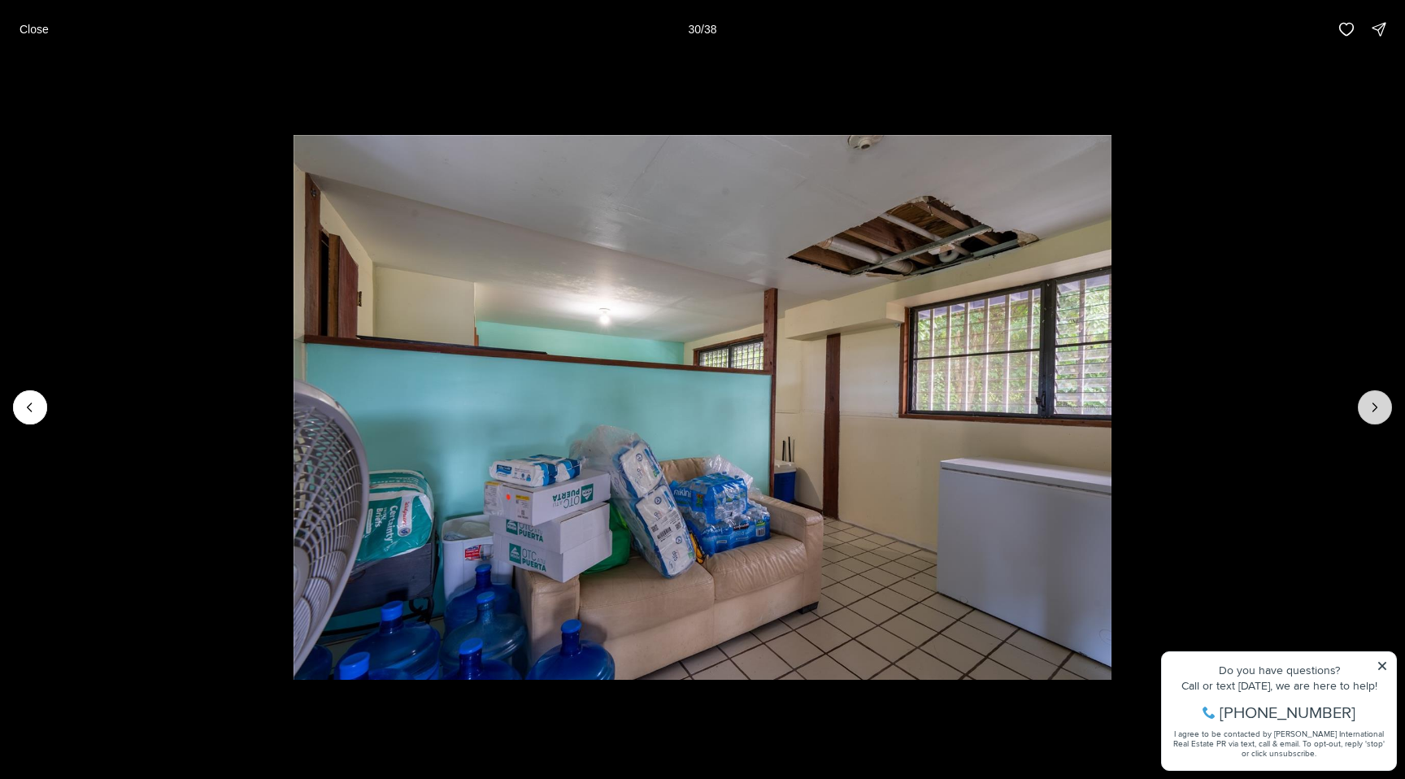
click at [1372, 408] on icon "Next slide" at bounding box center [1375, 407] width 16 height 16
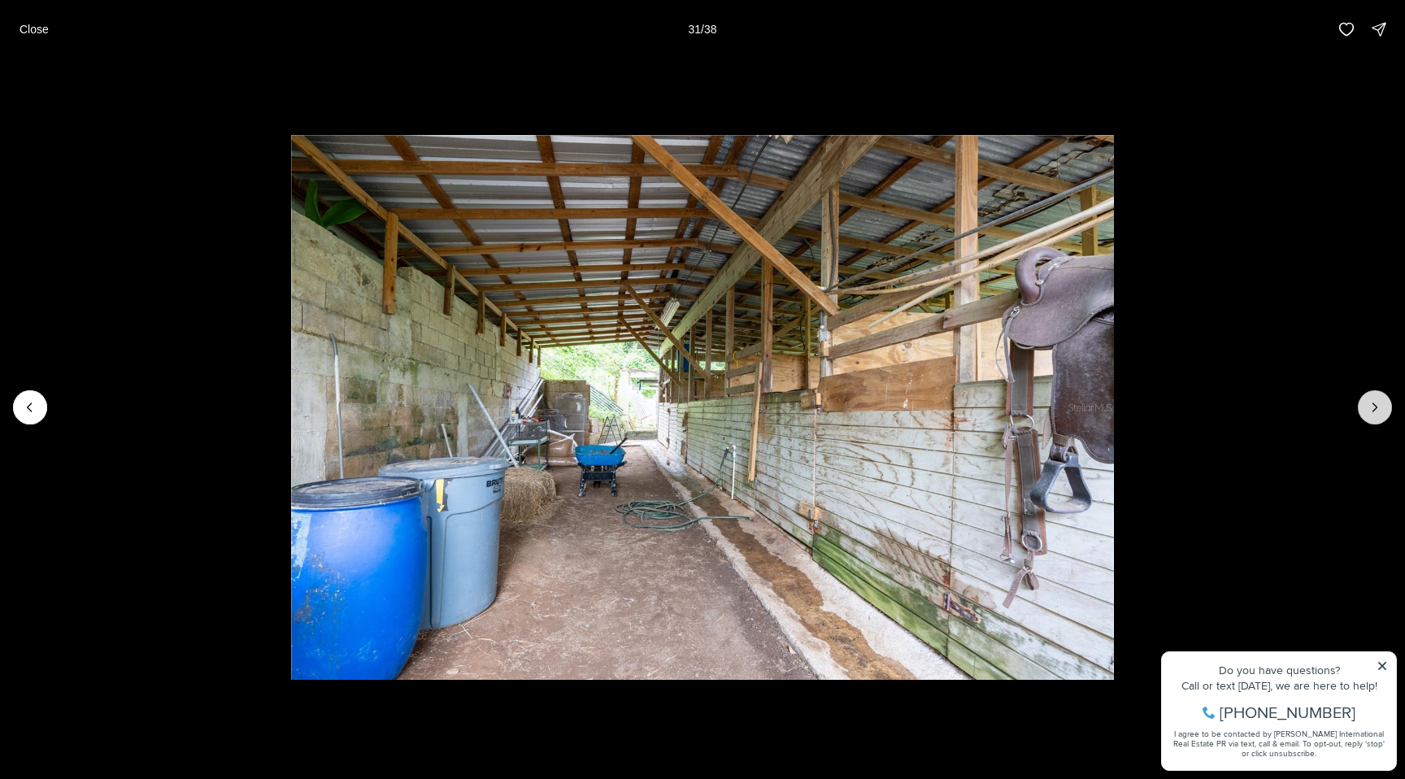
click at [1372, 408] on icon "Next slide" at bounding box center [1375, 407] width 16 height 16
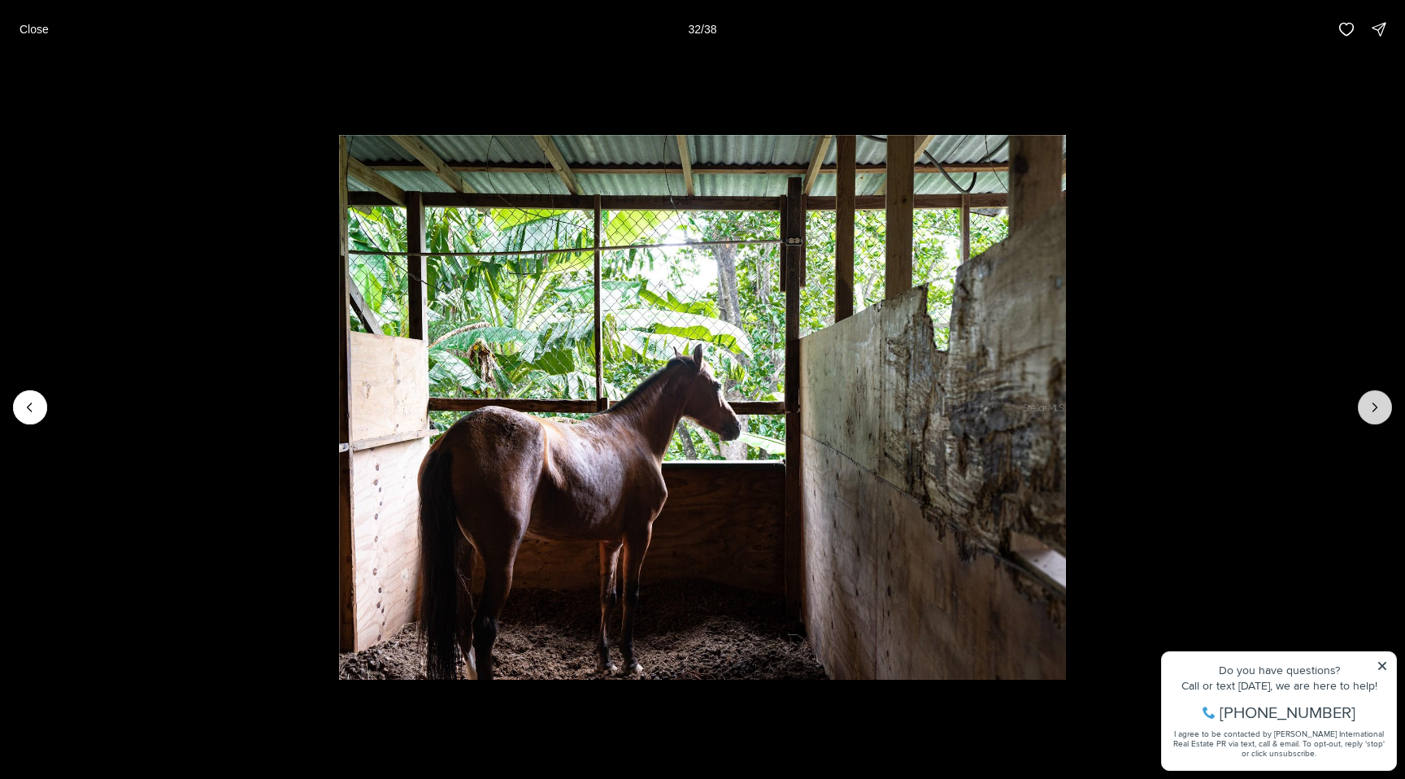
click at [1372, 408] on icon "Next slide" at bounding box center [1375, 407] width 16 height 16
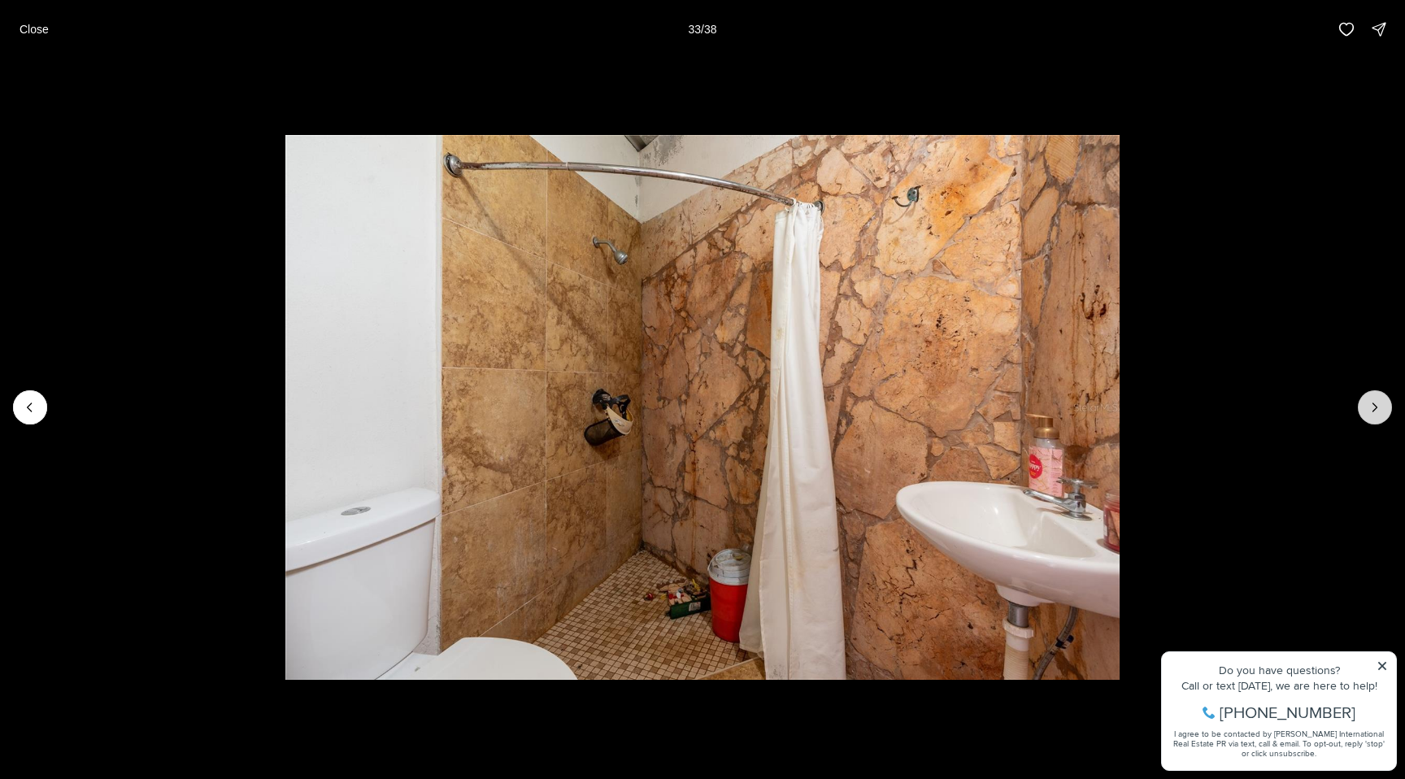
click at [1372, 408] on icon "Next slide" at bounding box center [1375, 407] width 16 height 16
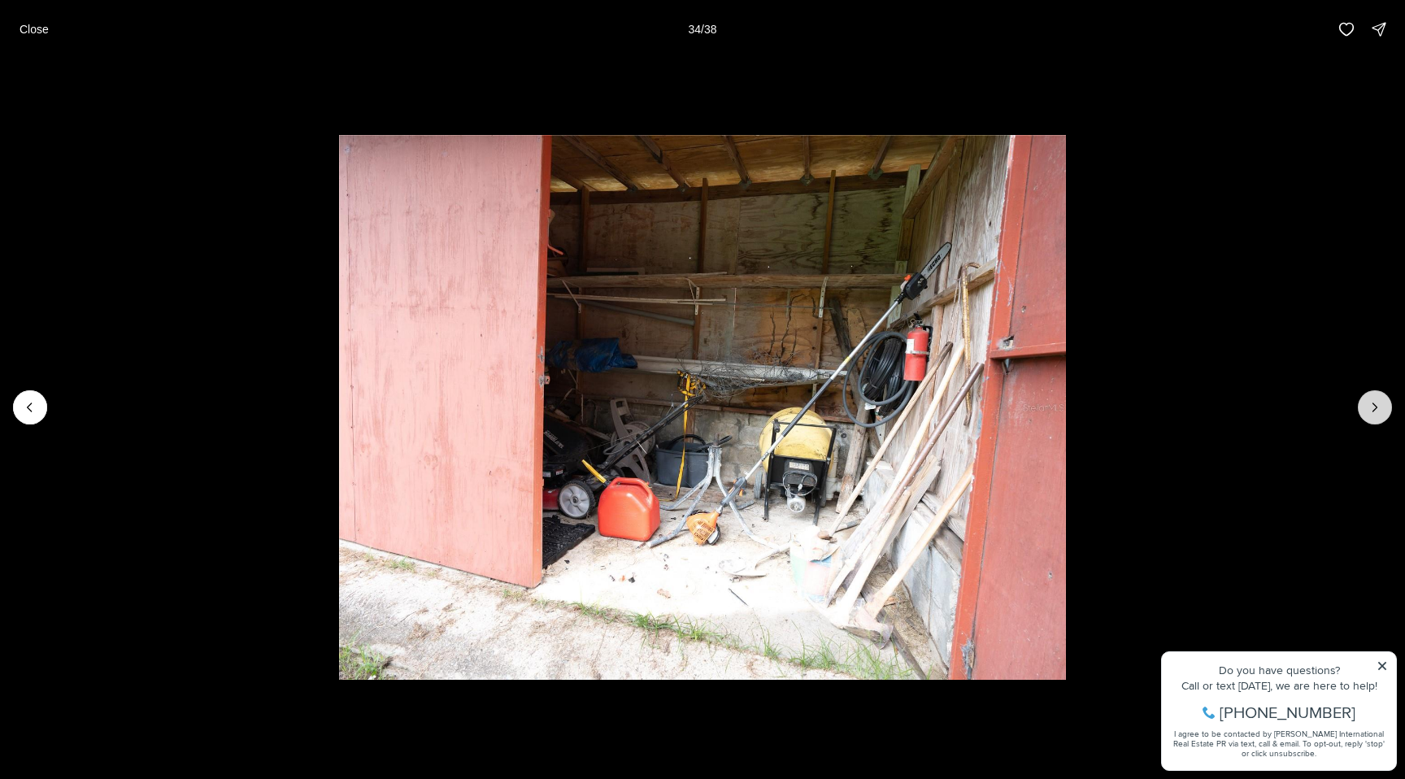
click at [1372, 408] on icon "Next slide" at bounding box center [1375, 407] width 16 height 16
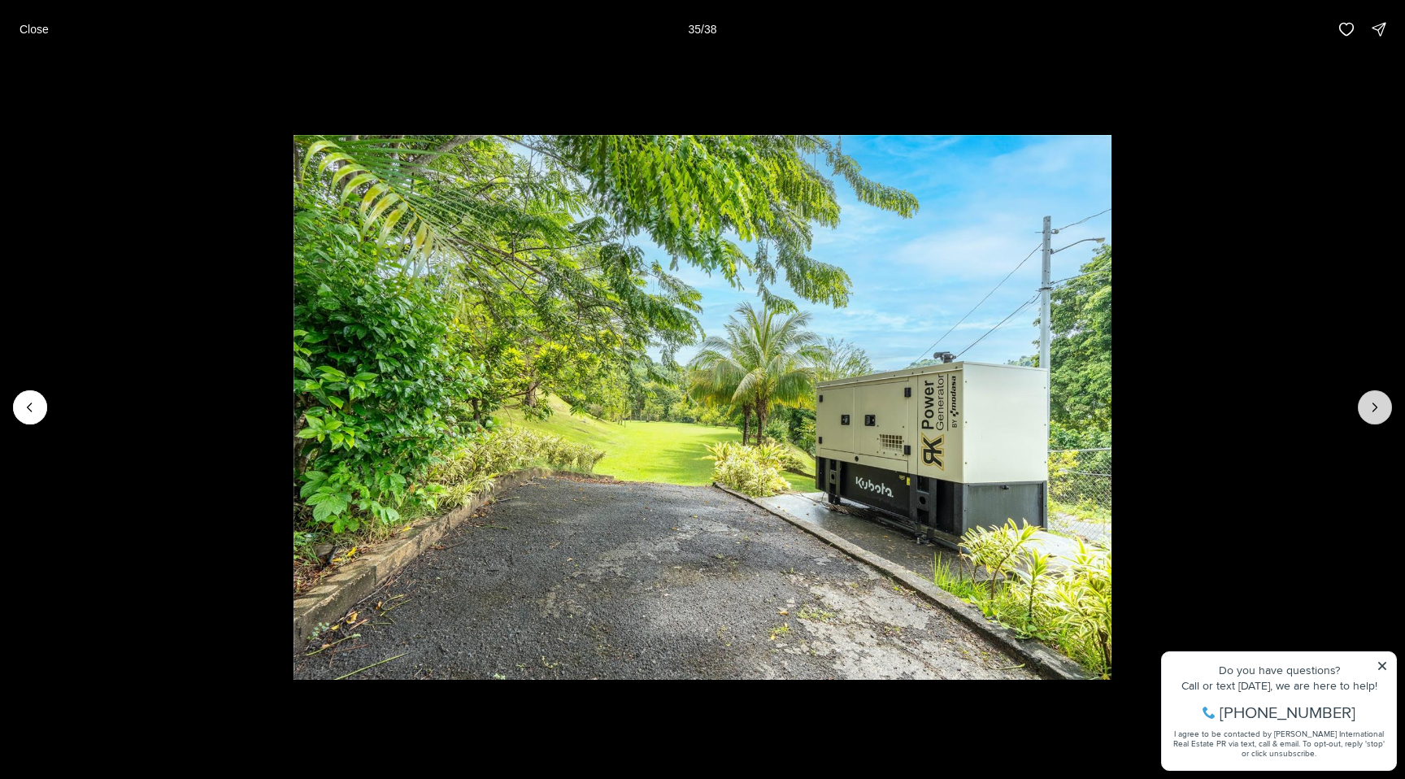
click at [1372, 408] on icon "Next slide" at bounding box center [1375, 407] width 16 height 16
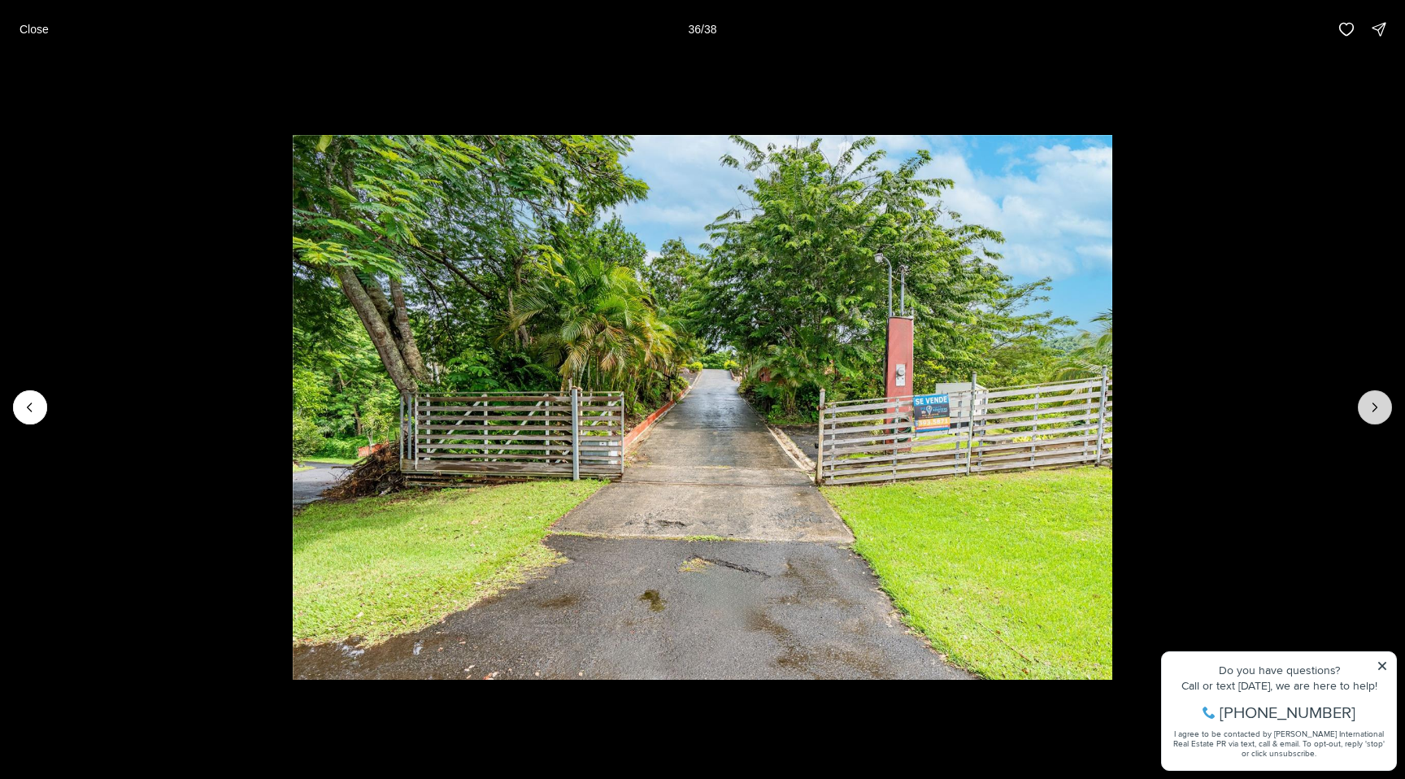
click at [1372, 408] on icon "Next slide" at bounding box center [1375, 407] width 16 height 16
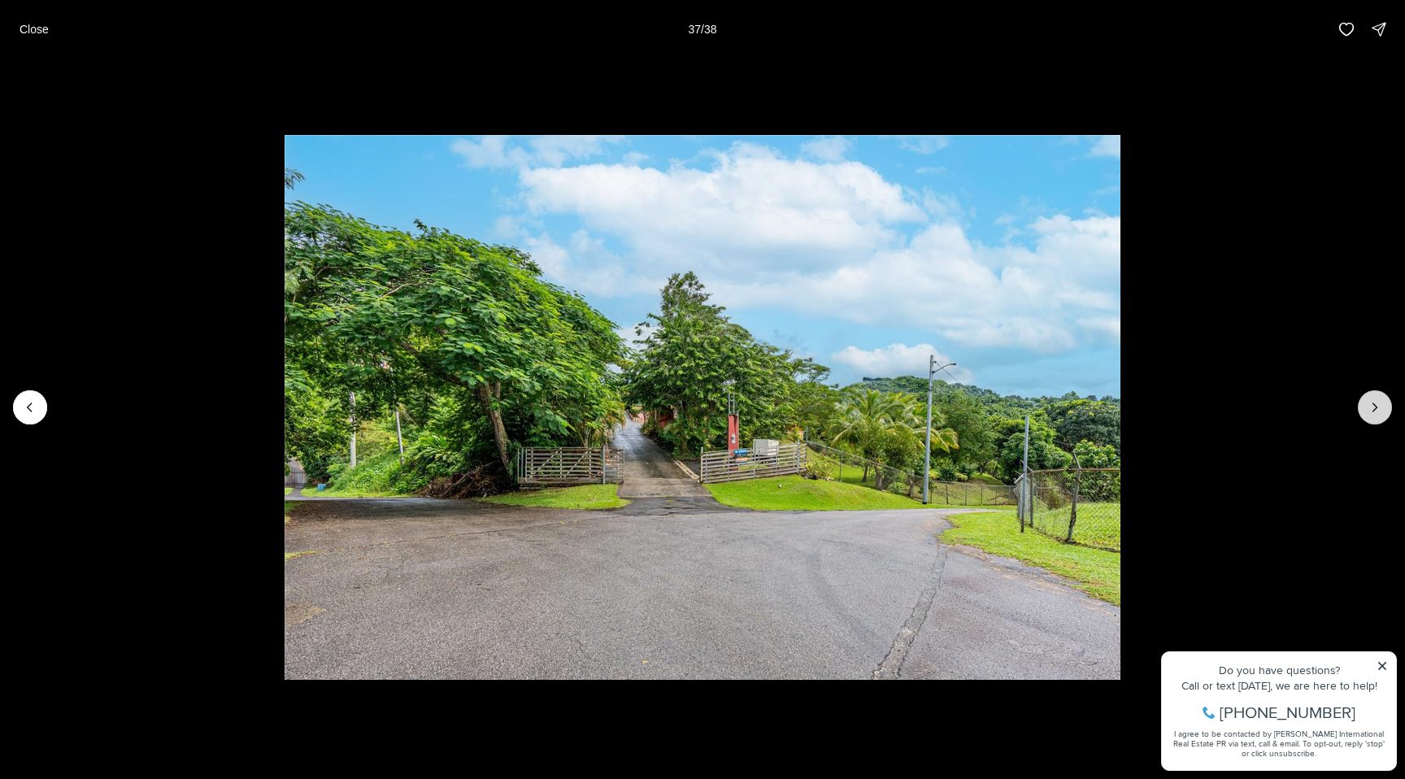
click at [1372, 408] on icon "Next slide" at bounding box center [1375, 407] width 16 height 16
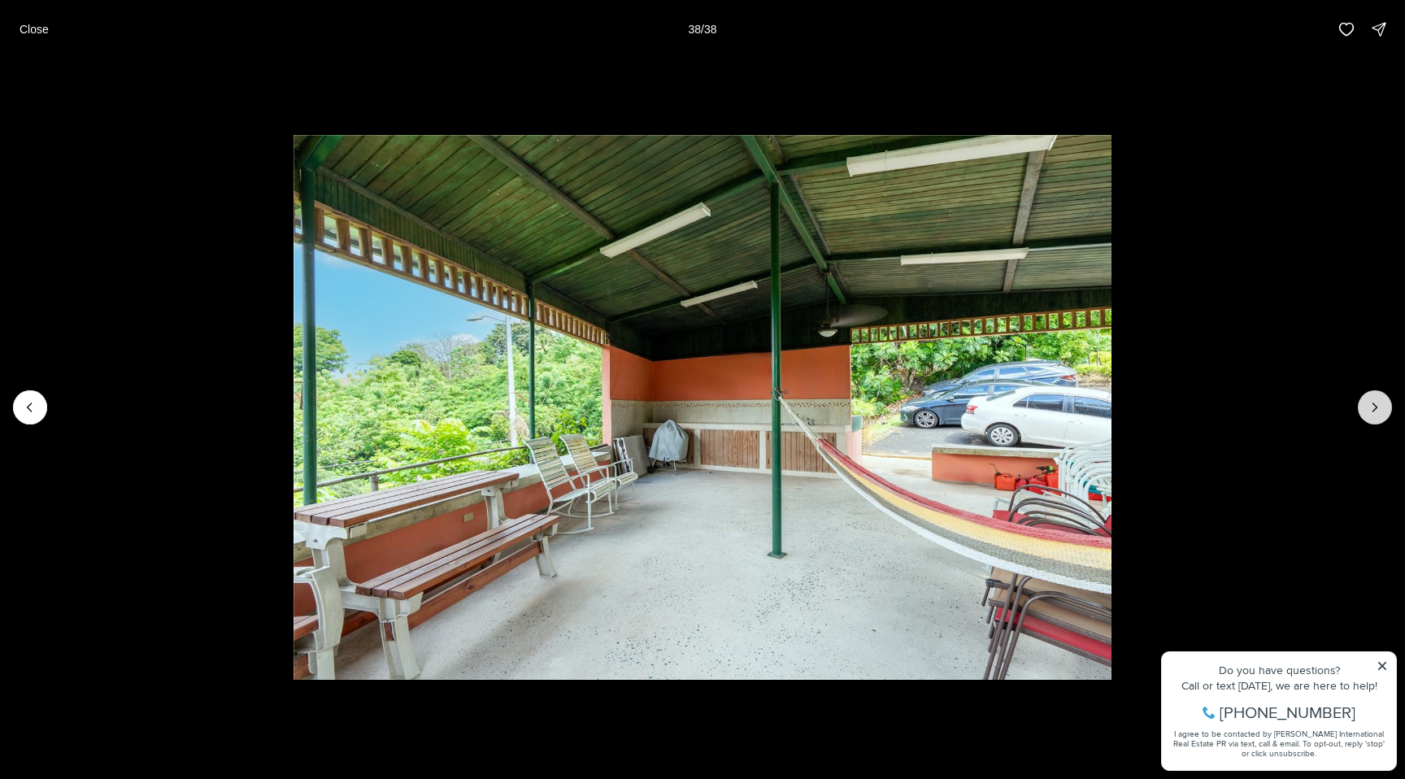
click at [1372, 408] on div at bounding box center [1375, 407] width 34 height 34
click at [41, 29] on p "Close" at bounding box center [34, 29] width 29 height 13
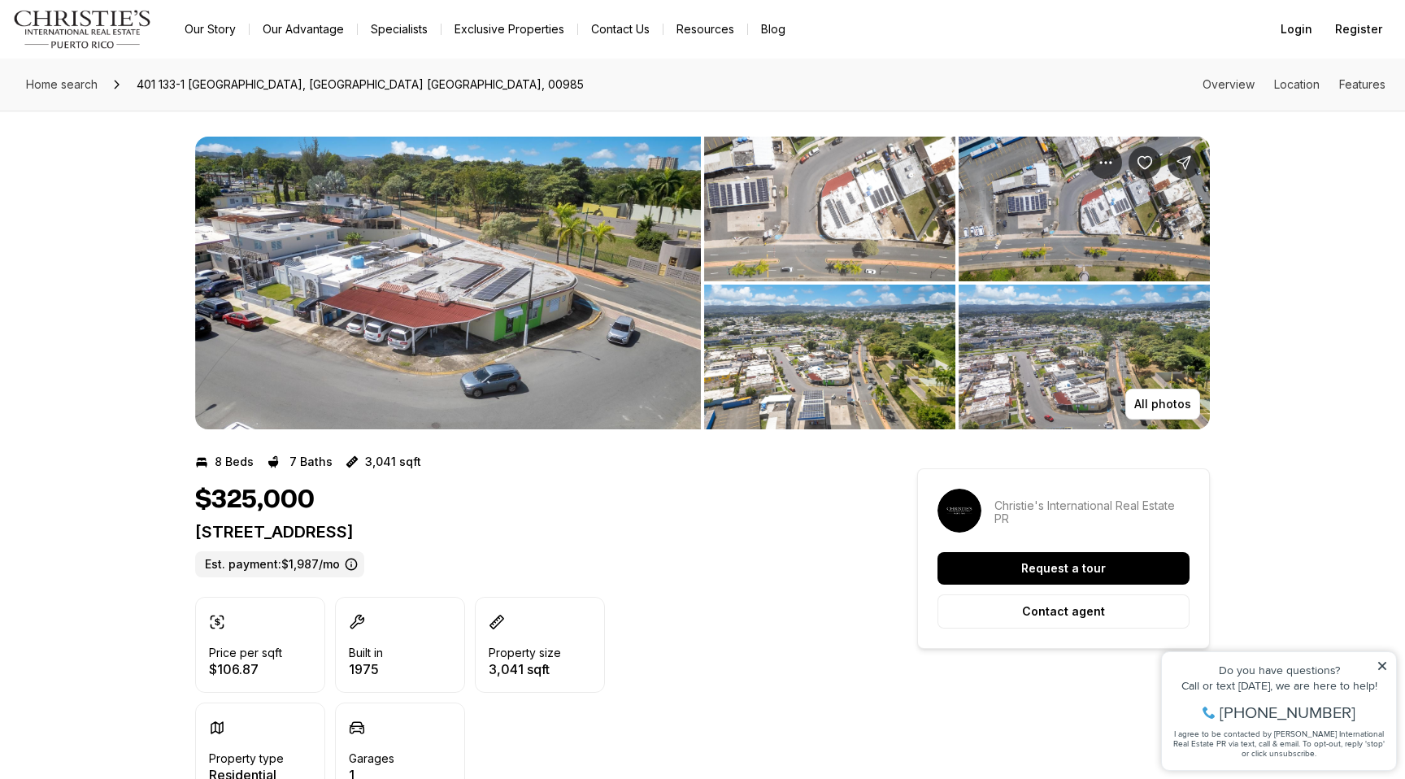
click at [486, 334] on img "View image gallery" at bounding box center [448, 283] width 506 height 293
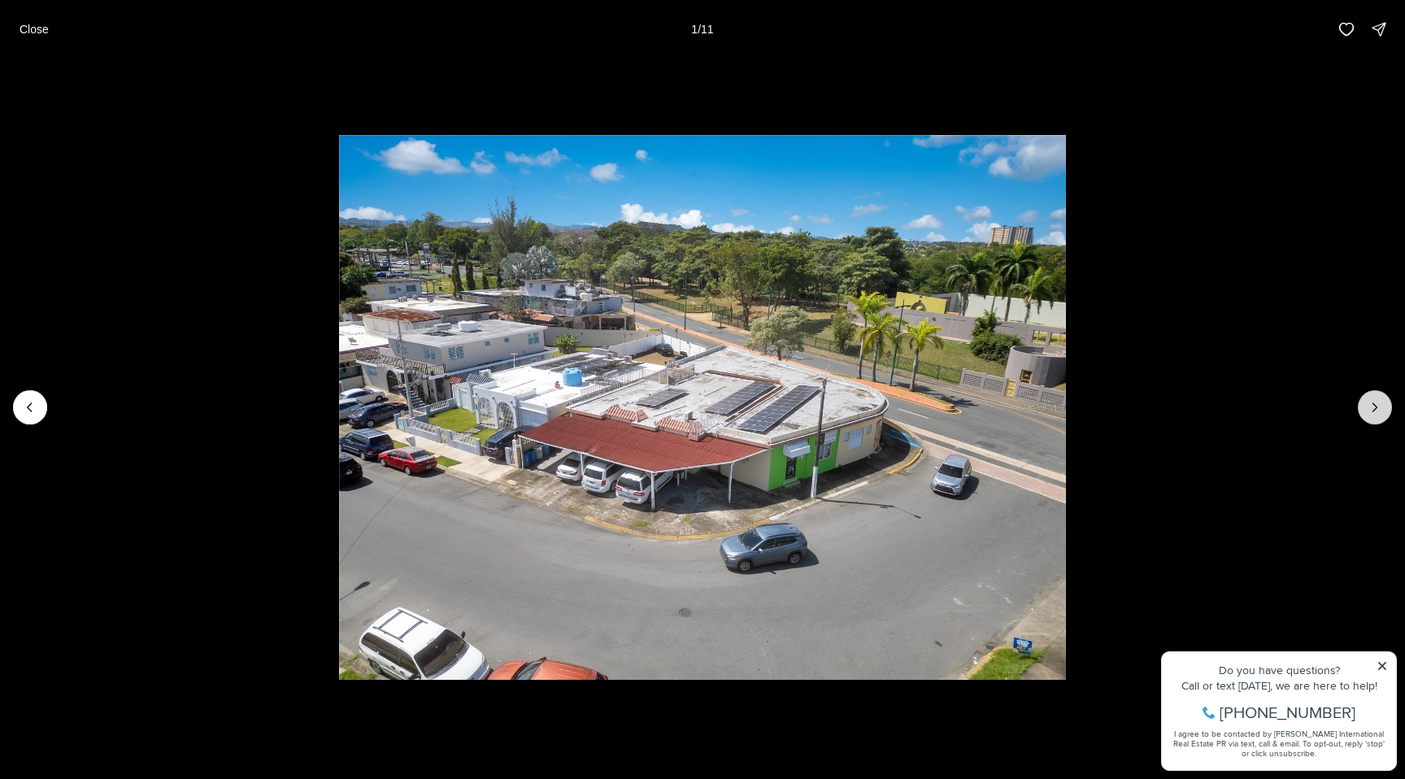
click at [1370, 403] on icon "Next slide" at bounding box center [1375, 407] width 16 height 16
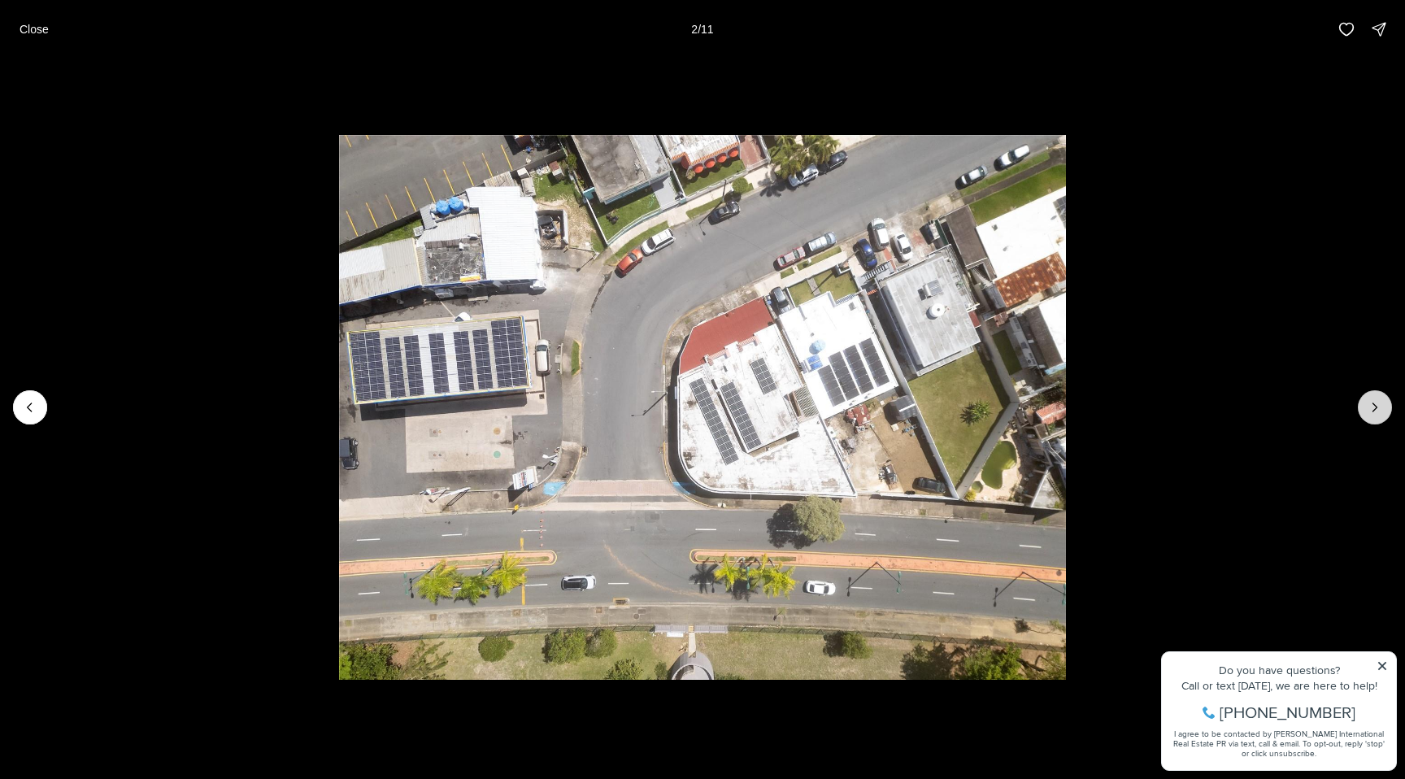
click at [1370, 403] on icon "Next slide" at bounding box center [1375, 407] width 16 height 16
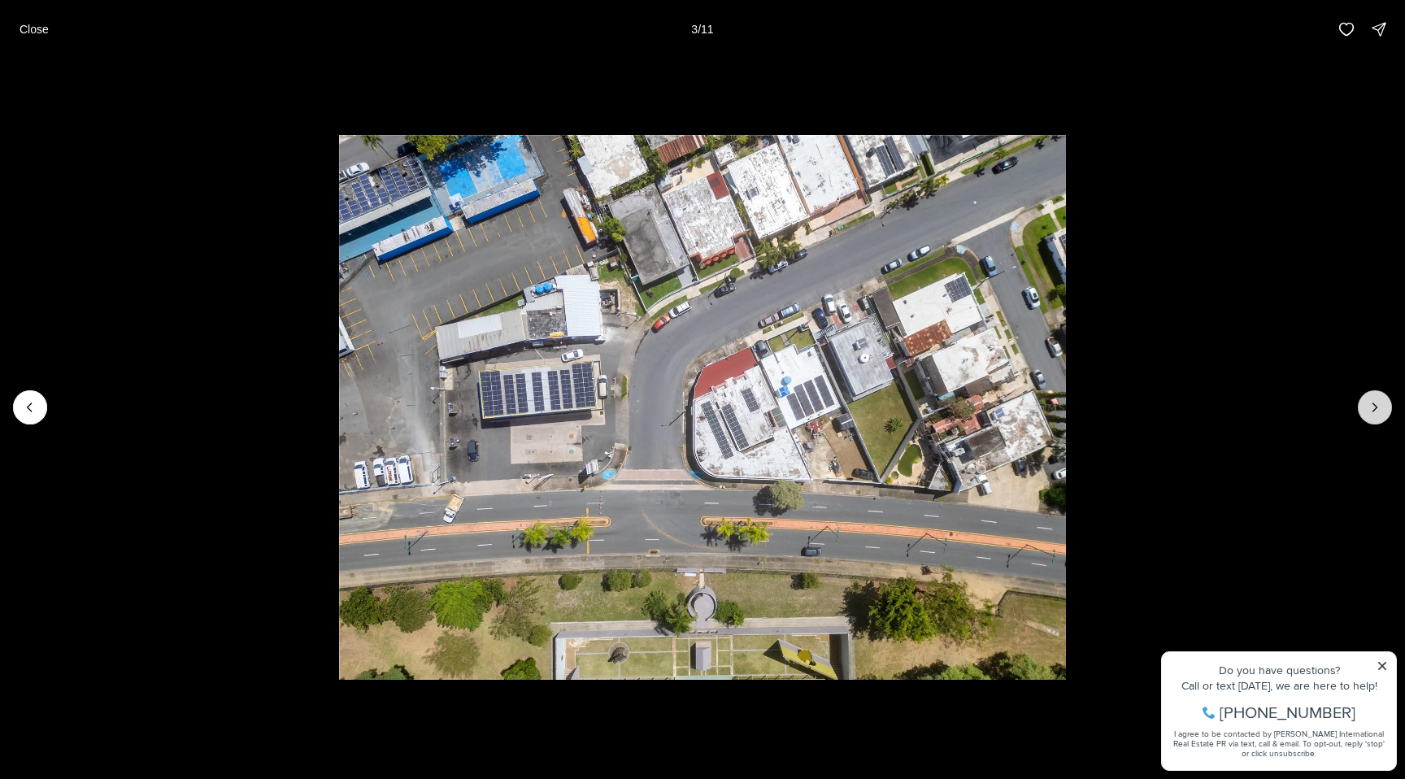
click at [1370, 403] on icon "Next slide" at bounding box center [1375, 407] width 16 height 16
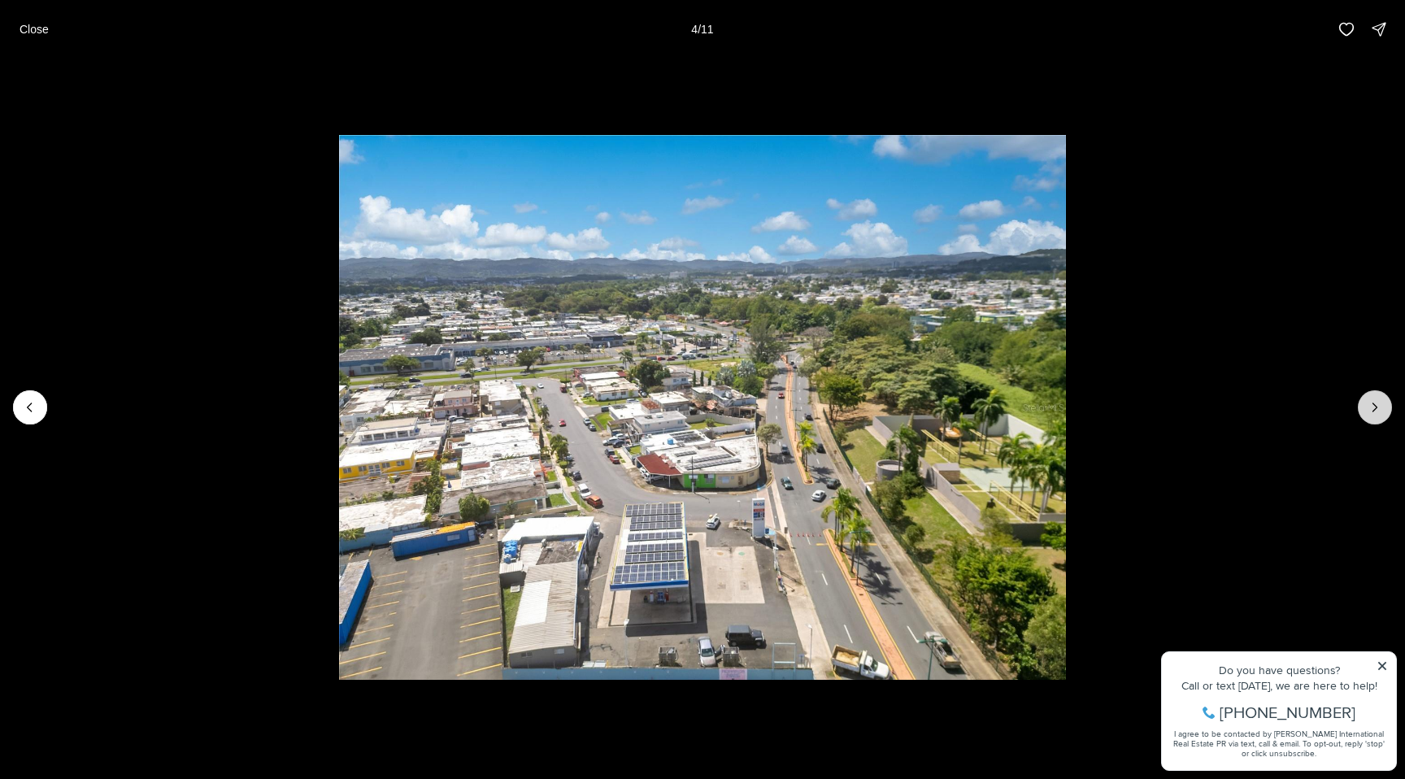
click at [1370, 403] on icon "Next slide" at bounding box center [1375, 407] width 16 height 16
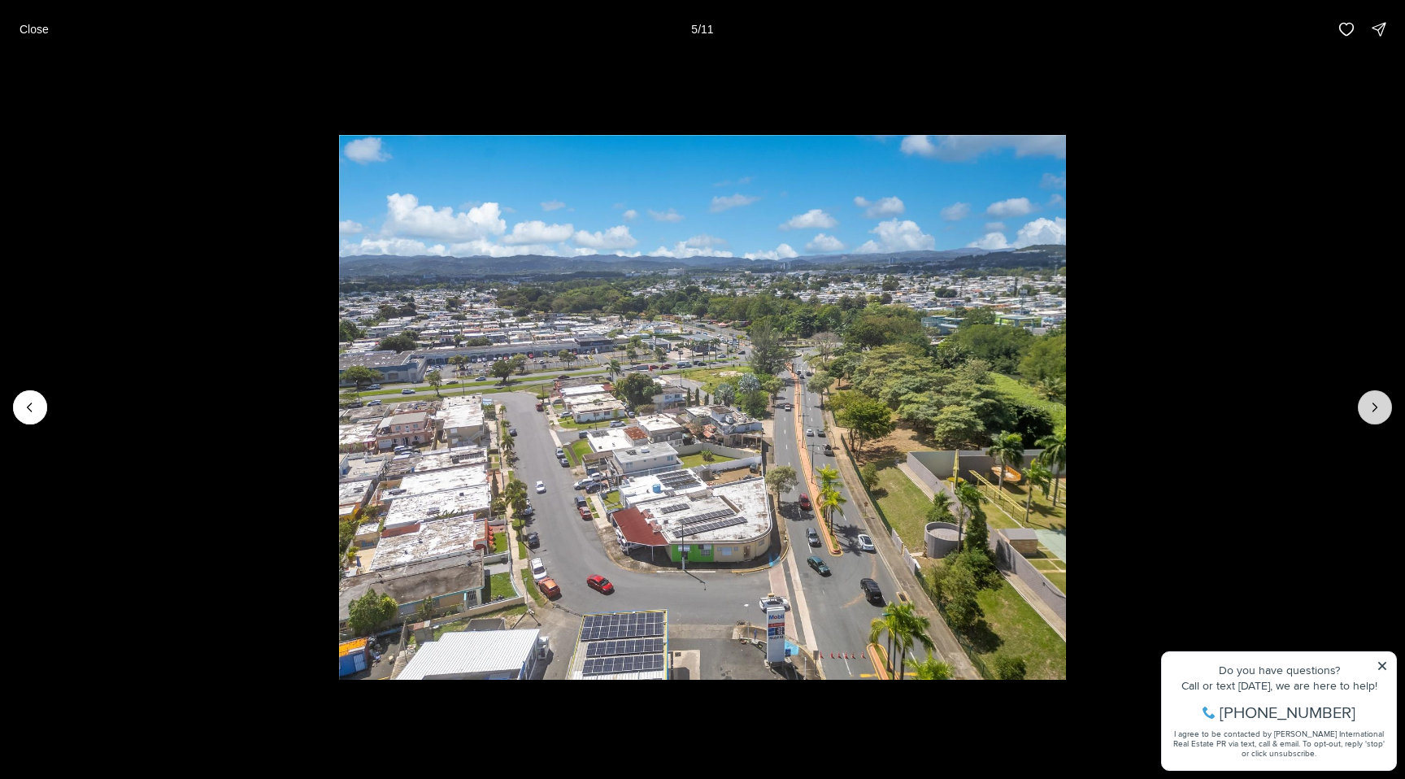
click at [1370, 403] on icon "Next slide" at bounding box center [1375, 407] width 16 height 16
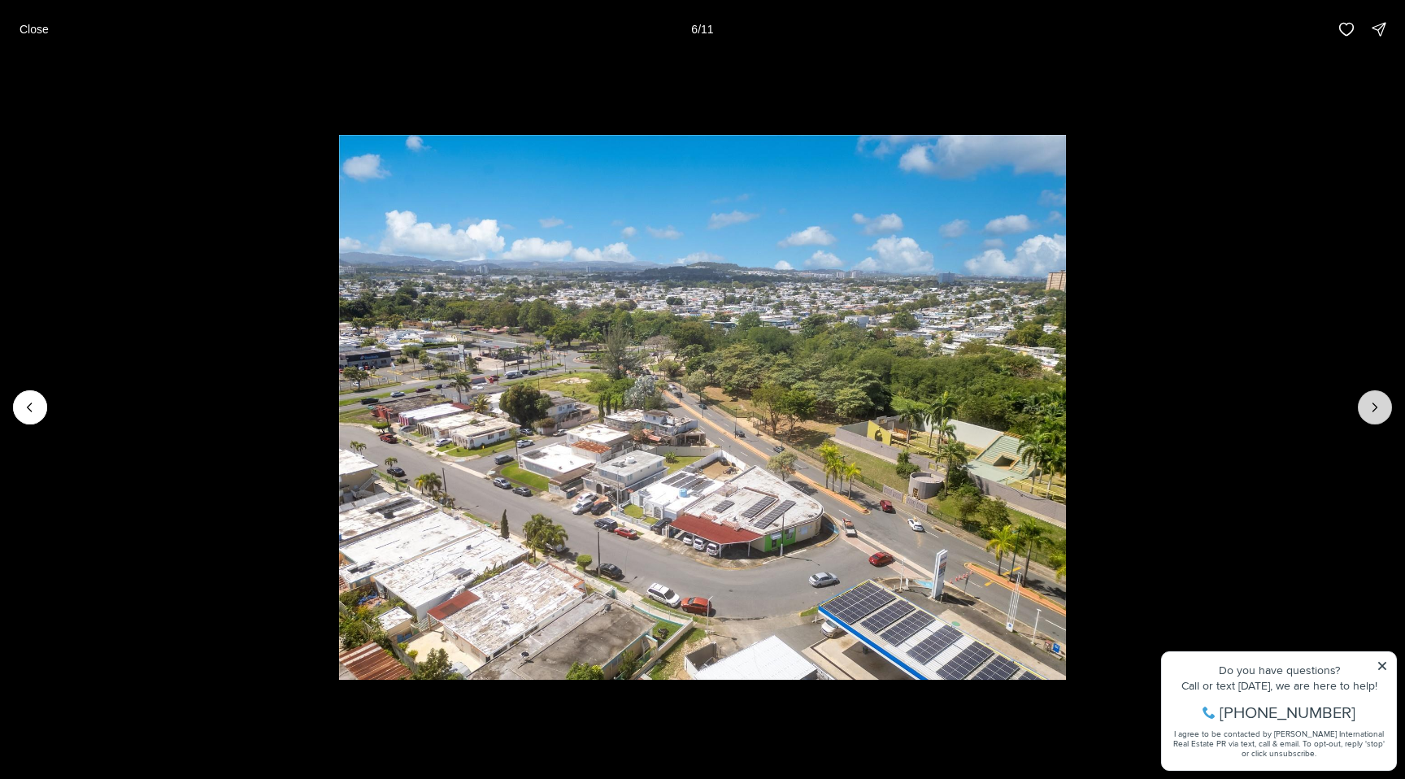
click at [1370, 403] on icon "Next slide" at bounding box center [1375, 407] width 16 height 16
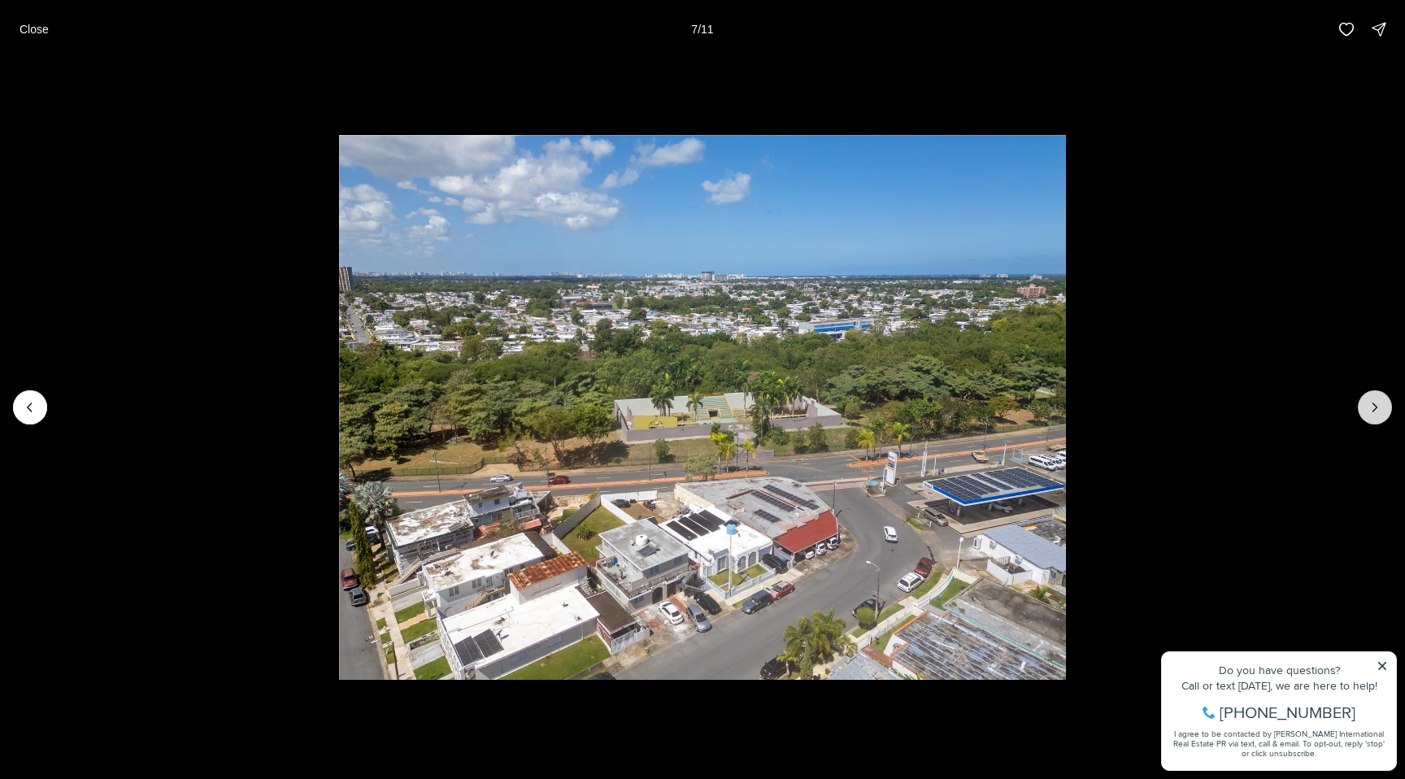
click at [1370, 403] on icon "Next slide" at bounding box center [1375, 407] width 16 height 16
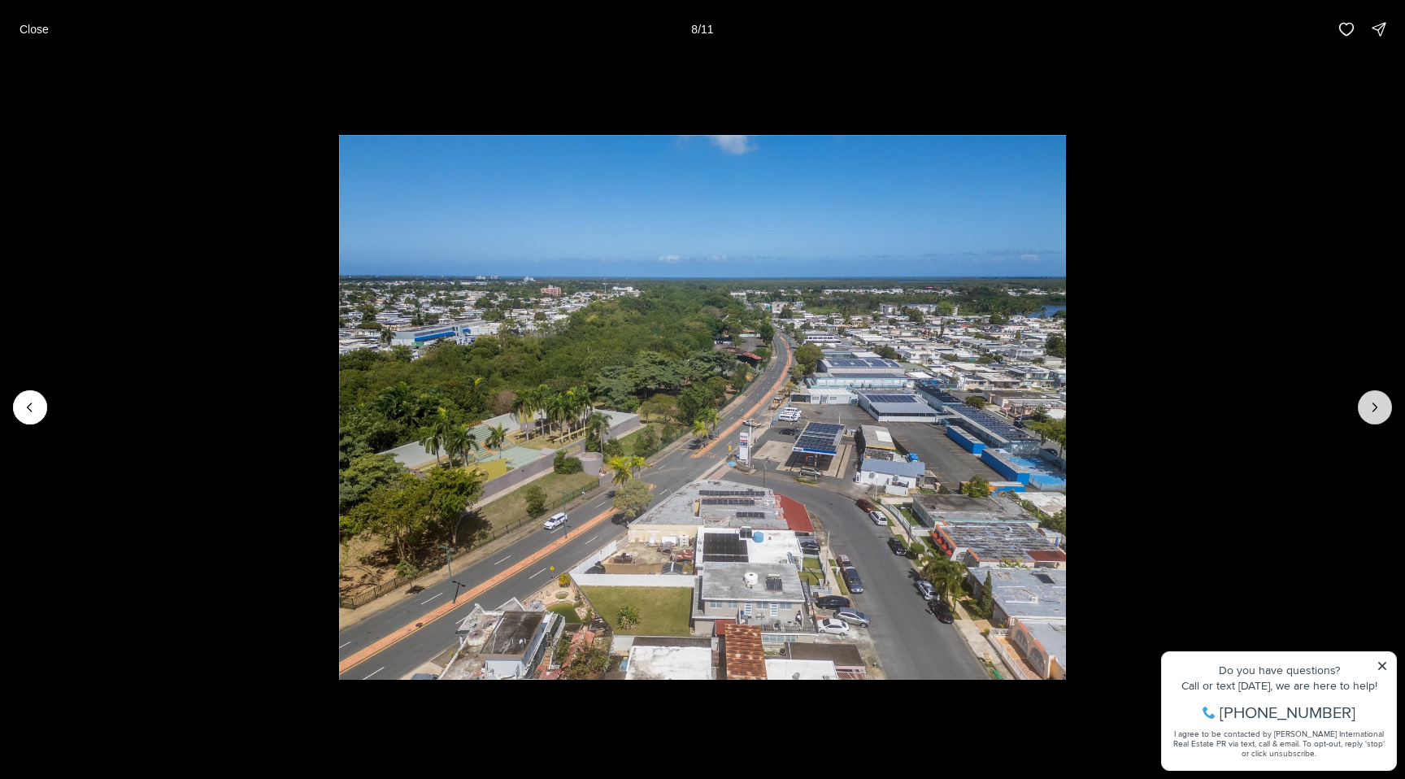
click at [1370, 403] on icon "Next slide" at bounding box center [1375, 407] width 16 height 16
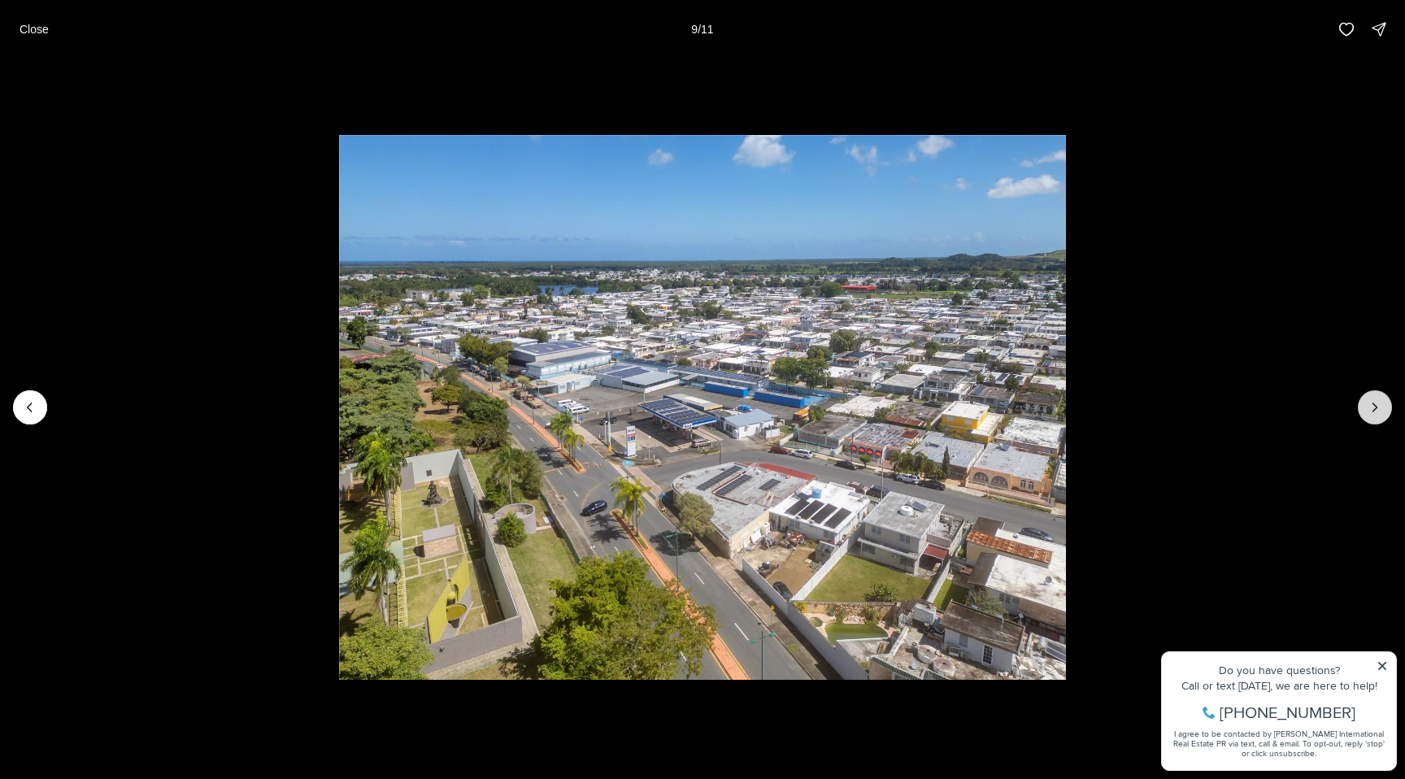
click at [1370, 403] on icon "Next slide" at bounding box center [1375, 407] width 16 height 16
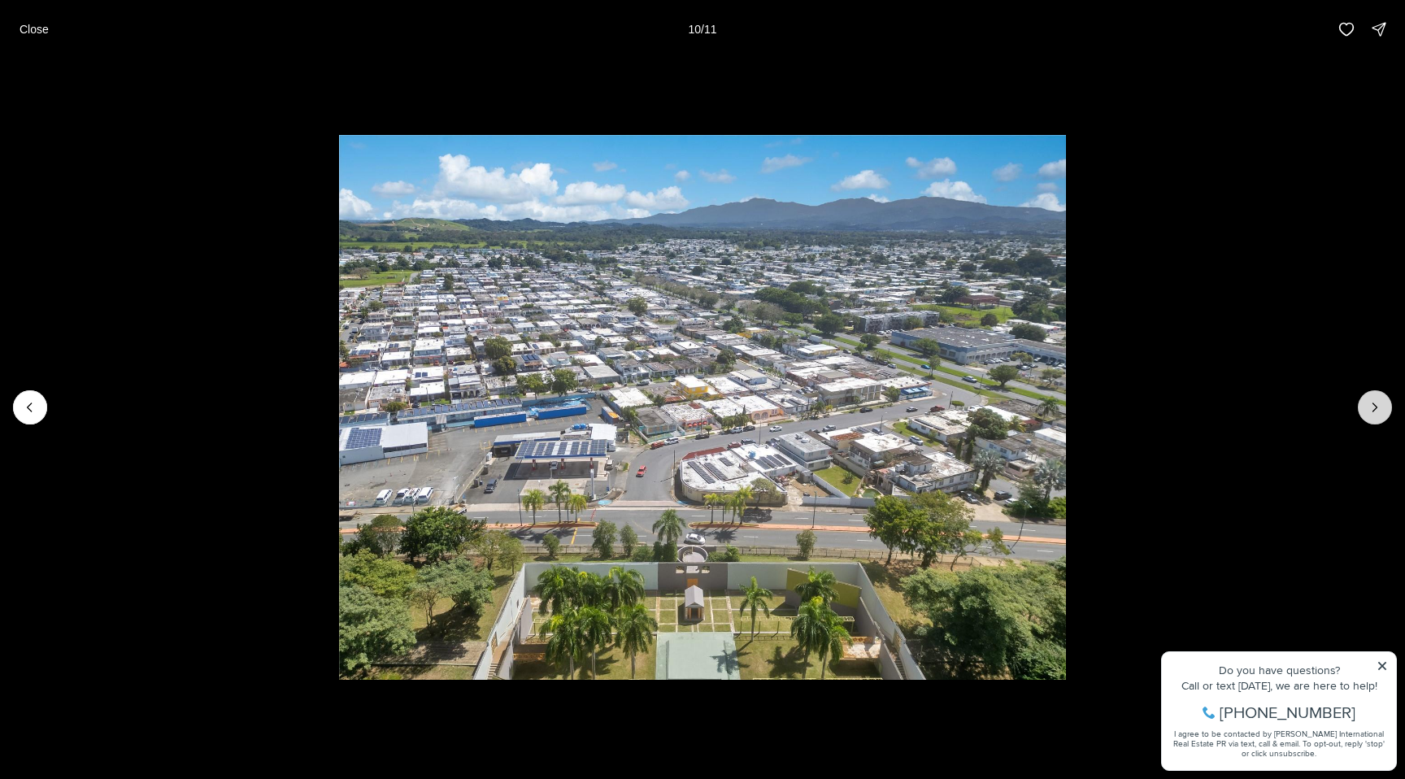
click at [1370, 403] on icon "Next slide" at bounding box center [1375, 407] width 16 height 16
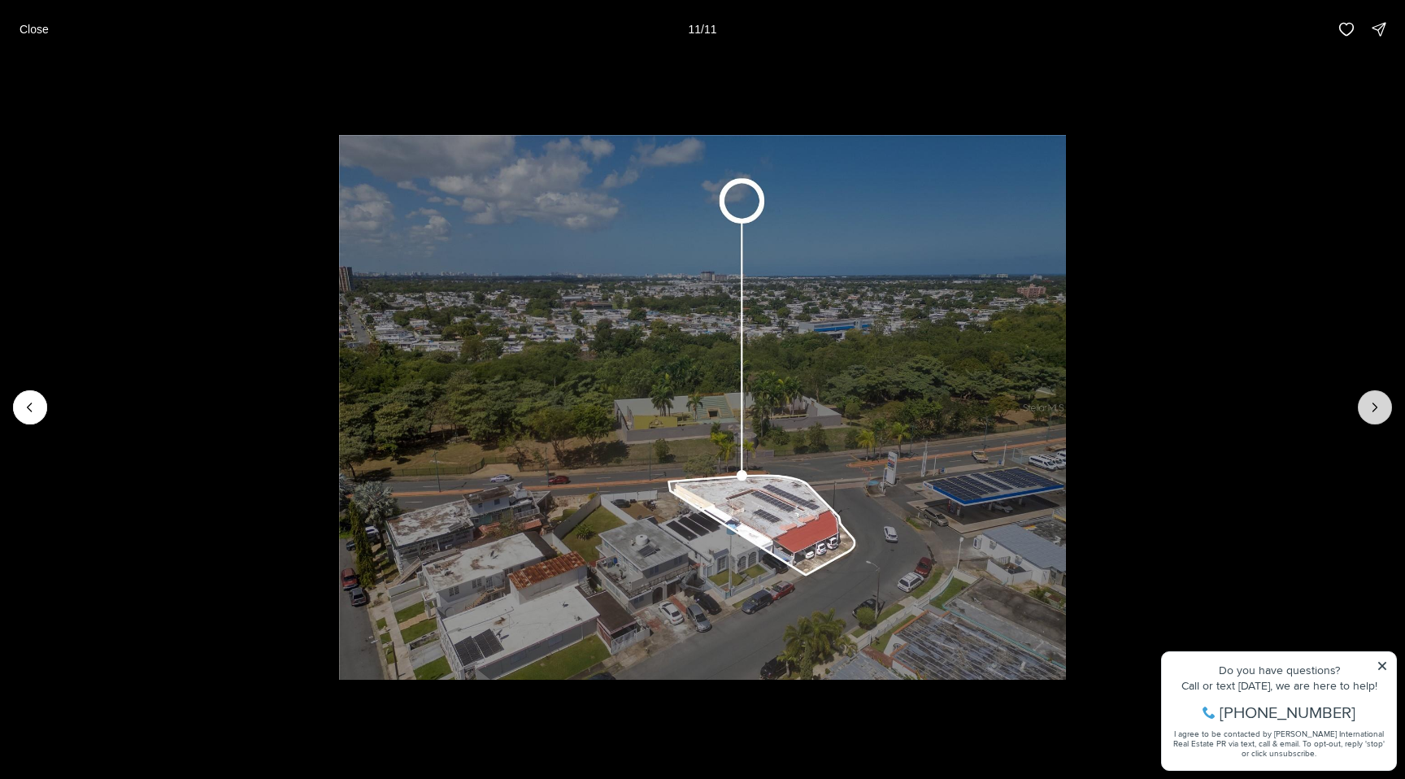
click at [1370, 403] on div at bounding box center [1375, 407] width 34 height 34
click at [1374, 397] on div at bounding box center [1375, 407] width 34 height 34
click at [33, 29] on p "Close" at bounding box center [34, 29] width 29 height 13
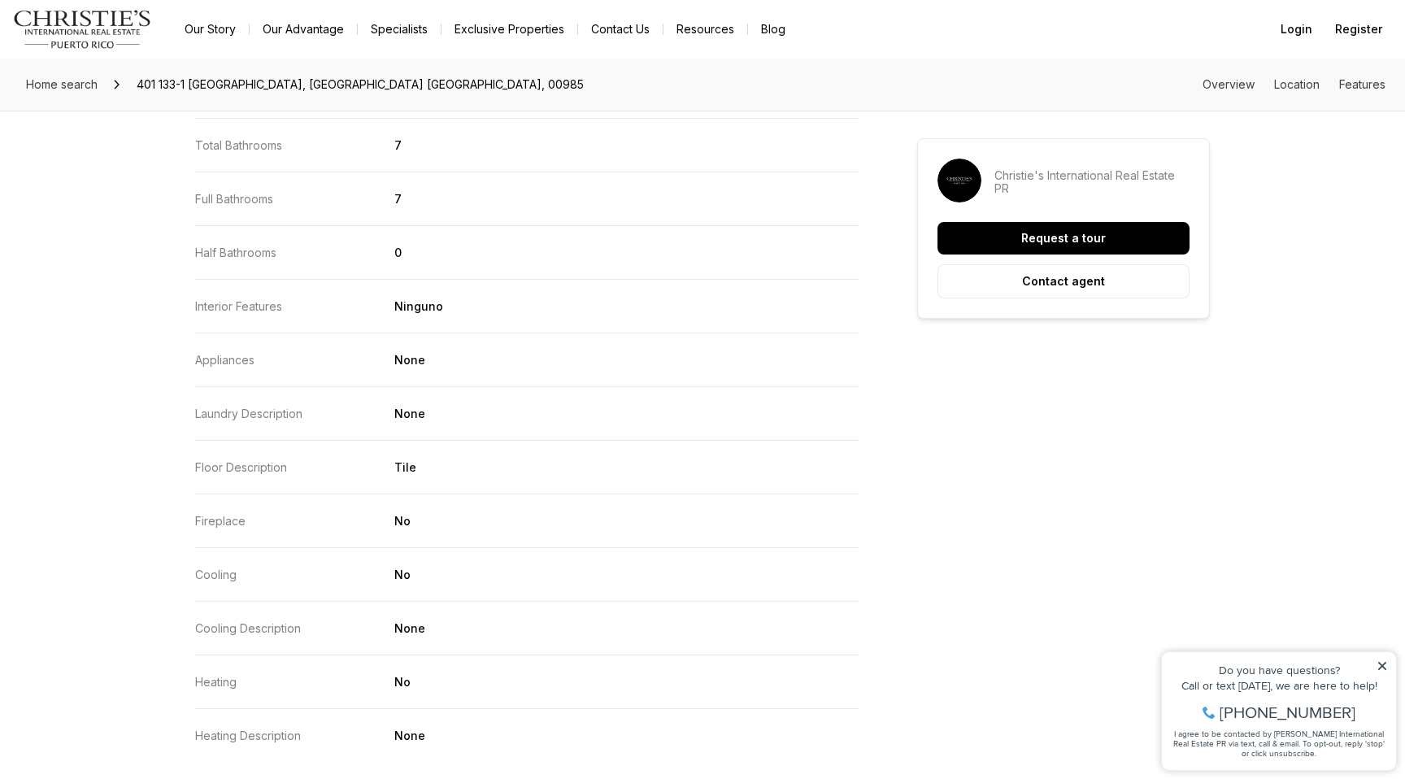
scroll to position [1961, 0]
